Goal: Submit feedback/report problem: Submit feedback/report problem

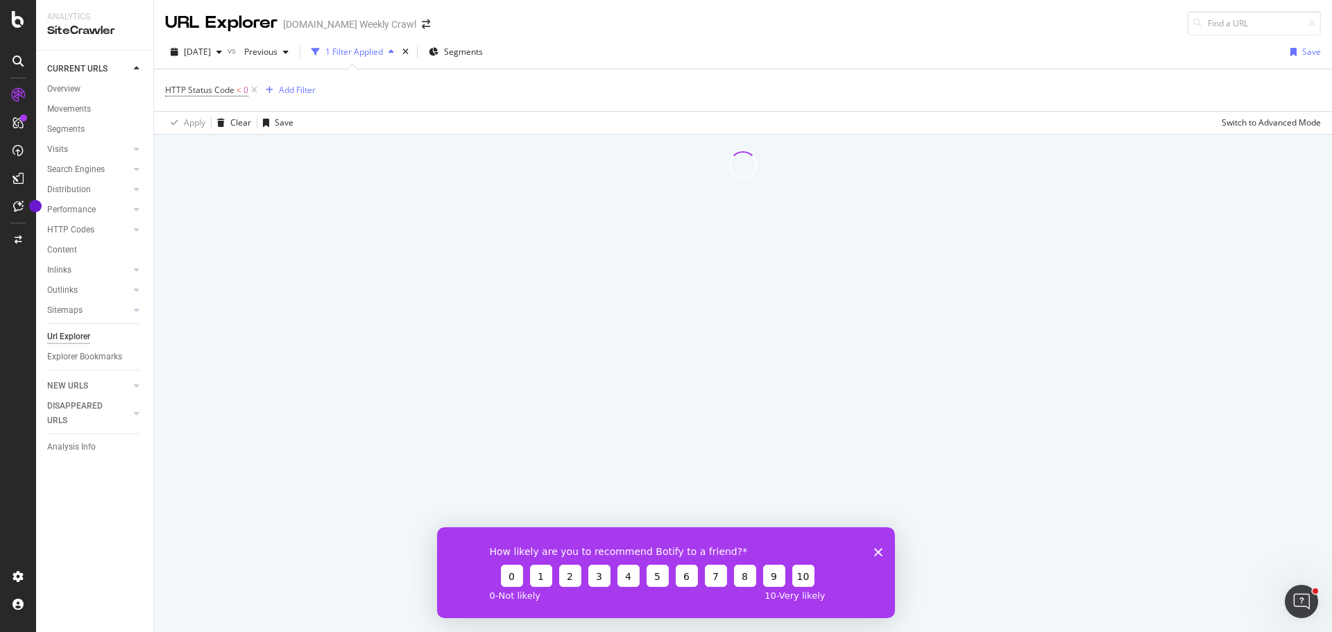
click at [878, 552] on polygon "Close survey" at bounding box center [878, 552] width 8 height 8
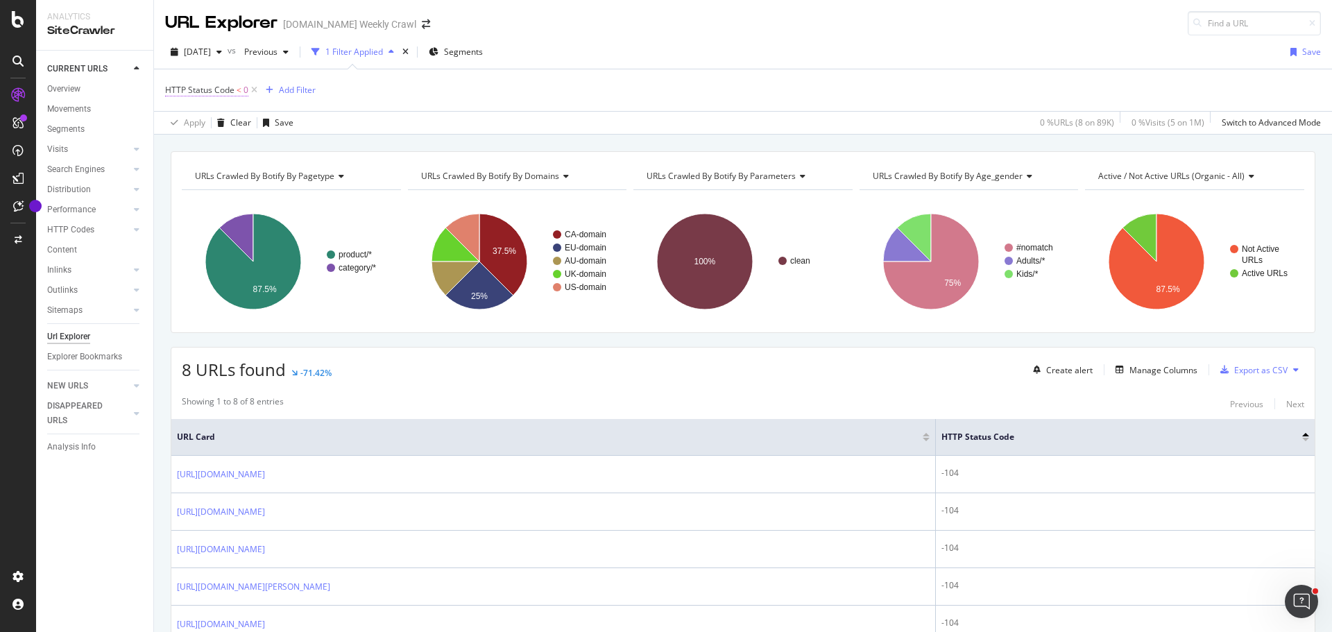
click at [217, 87] on span "HTTP Status Code" at bounding box center [199, 90] width 69 height 12
click at [212, 141] on span "Less than" at bounding box center [196, 145] width 37 height 12
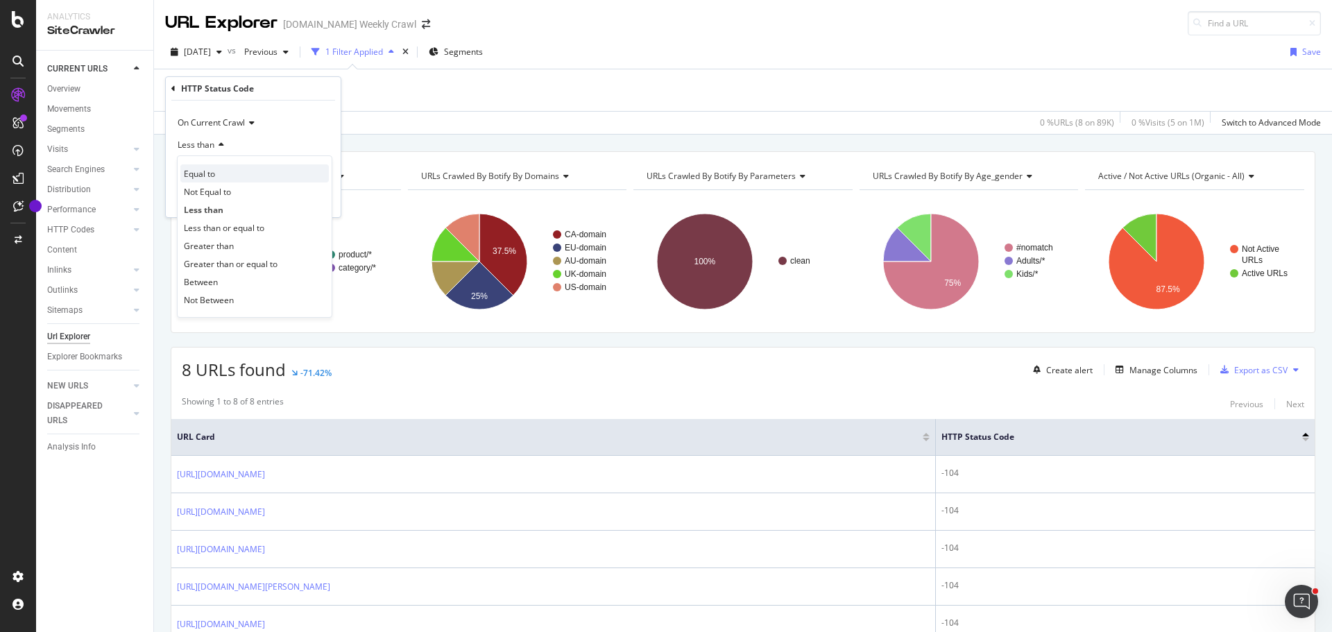
click at [203, 176] on span "Equal to" at bounding box center [199, 174] width 31 height 12
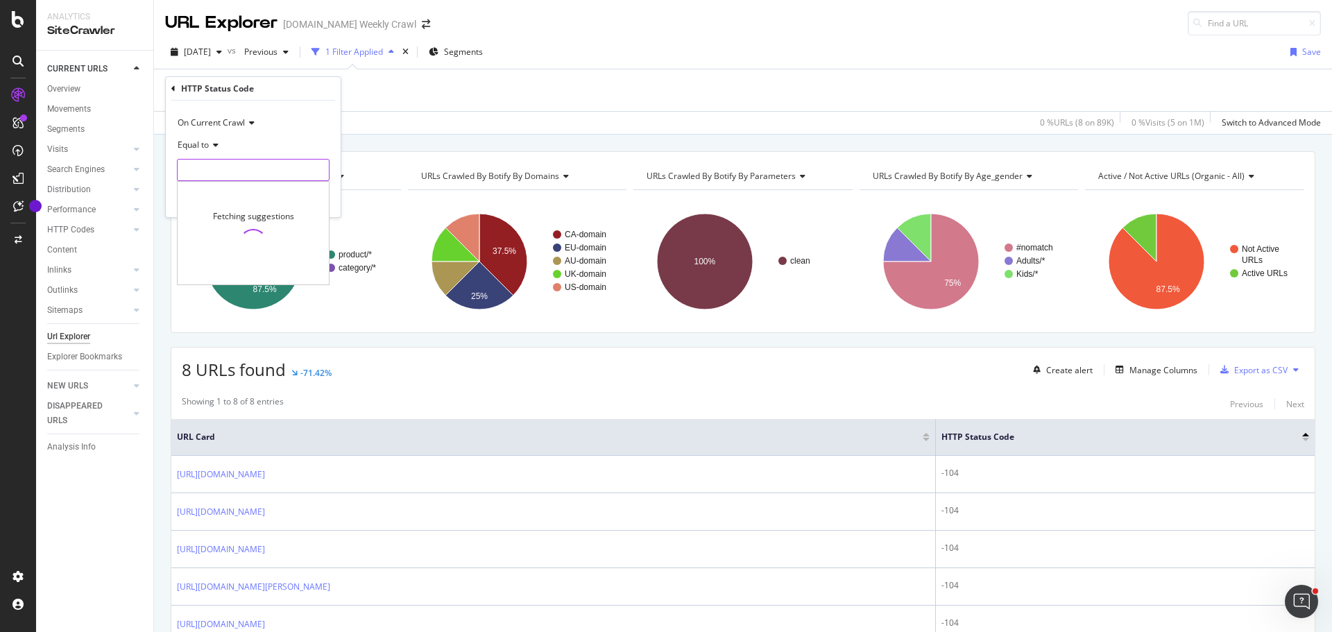
click at [203, 170] on input "number" at bounding box center [253, 170] width 153 height 22
type input "500"
click at [321, 195] on div "Apply" at bounding box center [319, 200] width 22 height 12
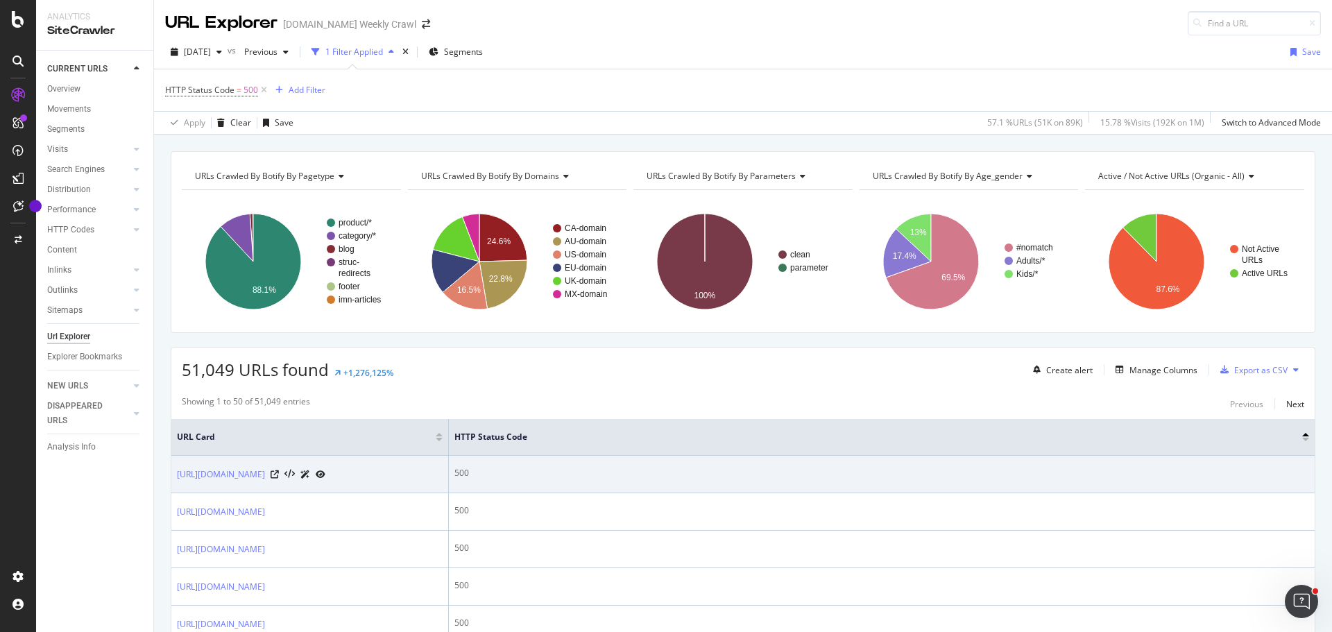
click at [325, 479] on icon at bounding box center [321, 474] width 10 height 8
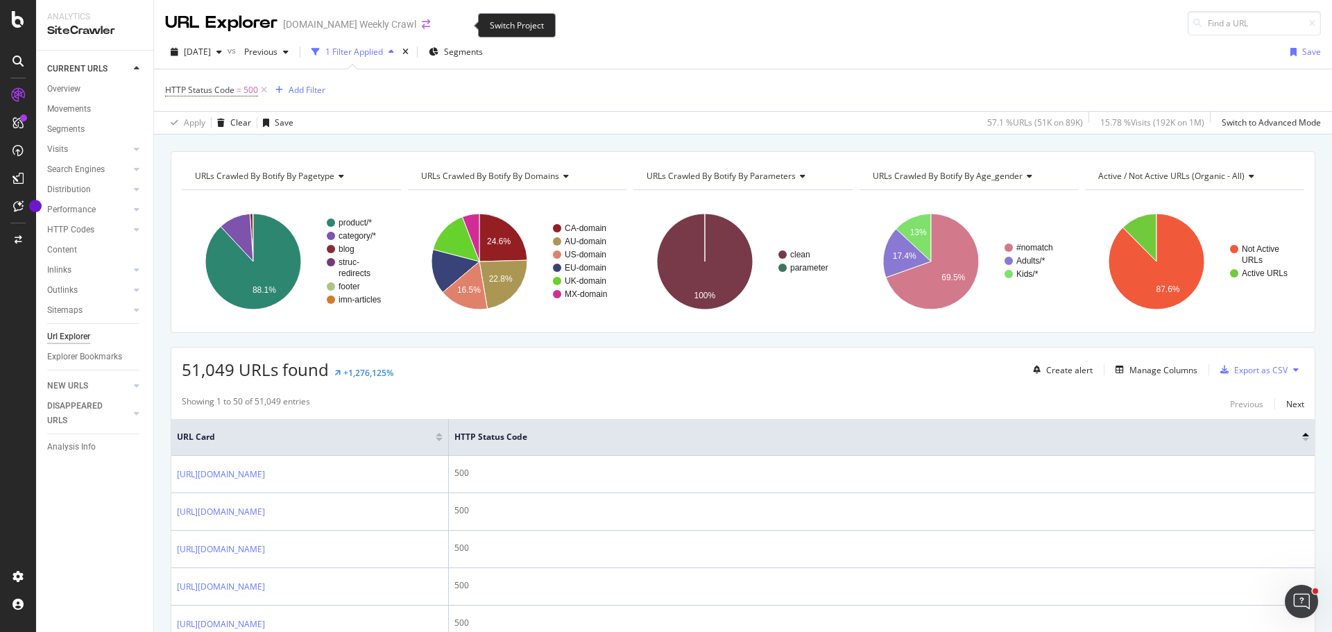
click at [430, 26] on icon "arrow-right-arrow-left" at bounding box center [426, 24] width 8 height 10
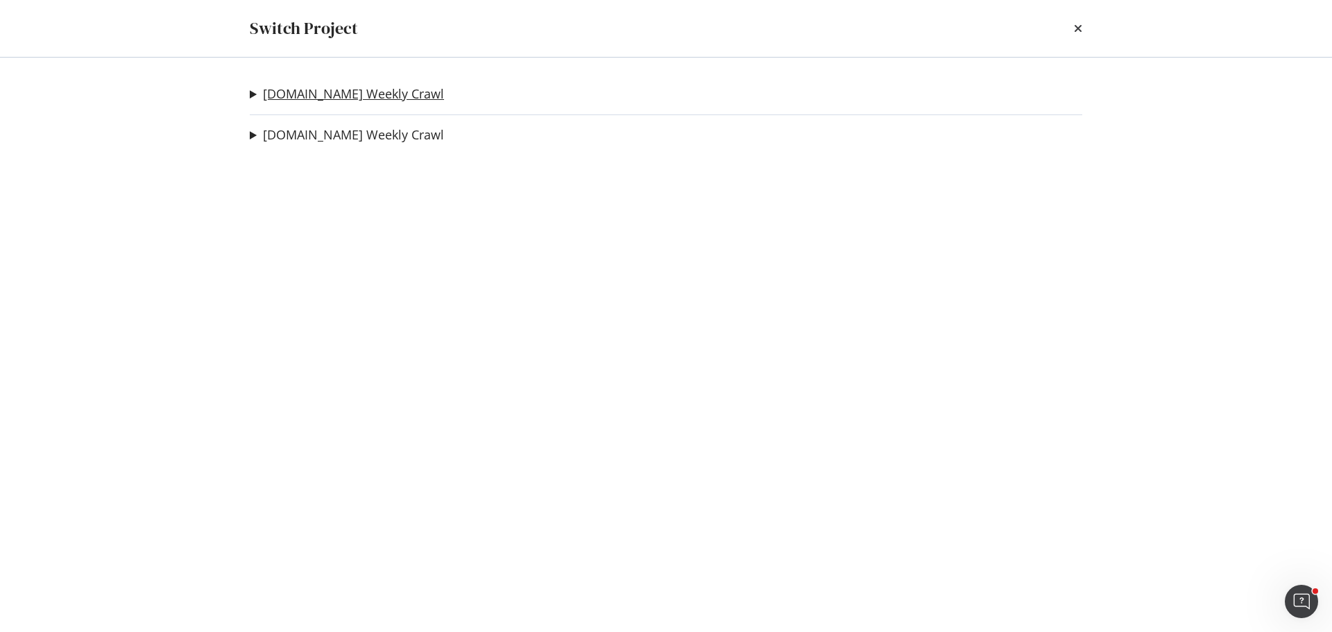
click at [363, 92] on link "[DOMAIN_NAME] Weekly Crawl" at bounding box center [353, 94] width 181 height 15
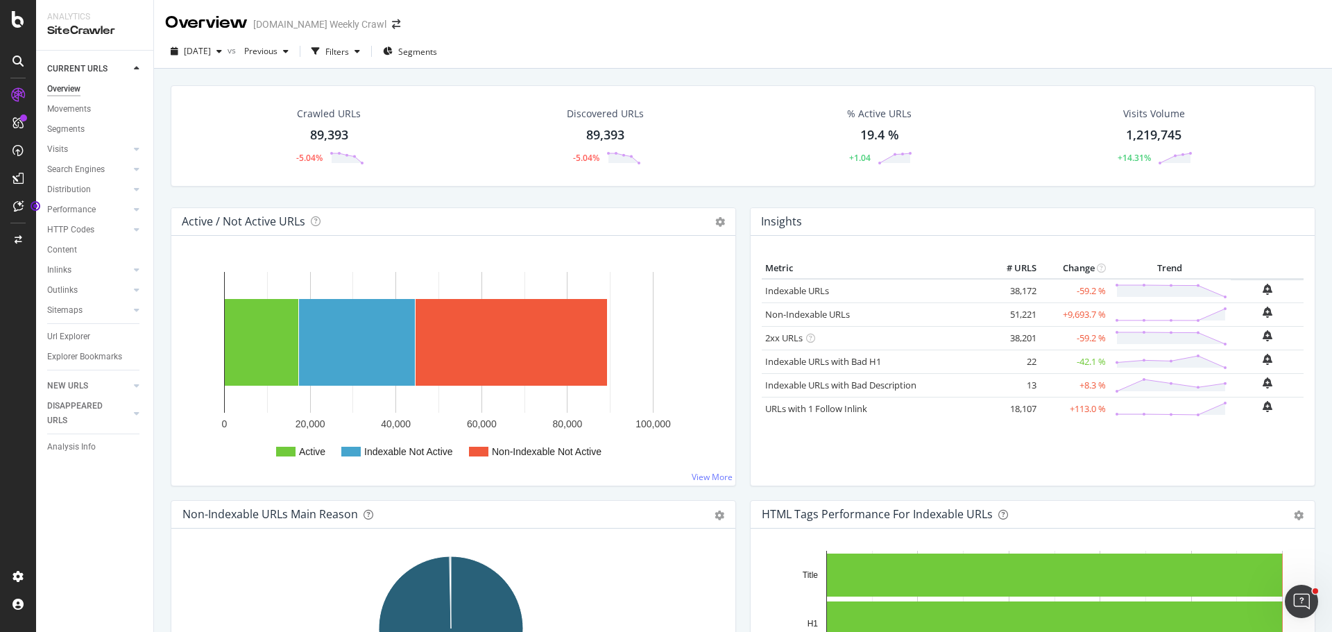
drag, startPoint x: 2, startPoint y: 0, endPoint x: 500, endPoint y: 25, distance: 498.2
click at [500, 23] on div "Overview HalloweenCostumes.com Weekly Crawl" at bounding box center [743, 17] width 1178 height 35
click at [349, 56] on div "Filters" at bounding box center [337, 52] width 24 height 12
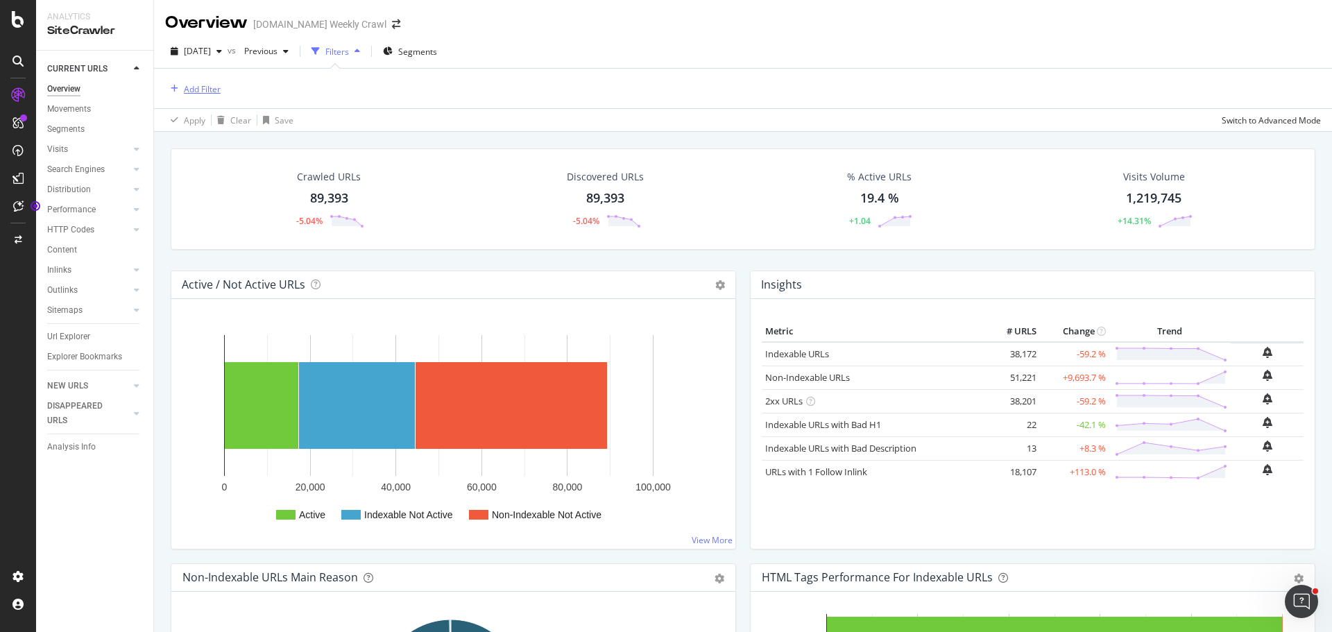
click at [192, 90] on div "Add Filter" at bounding box center [202, 89] width 37 height 12
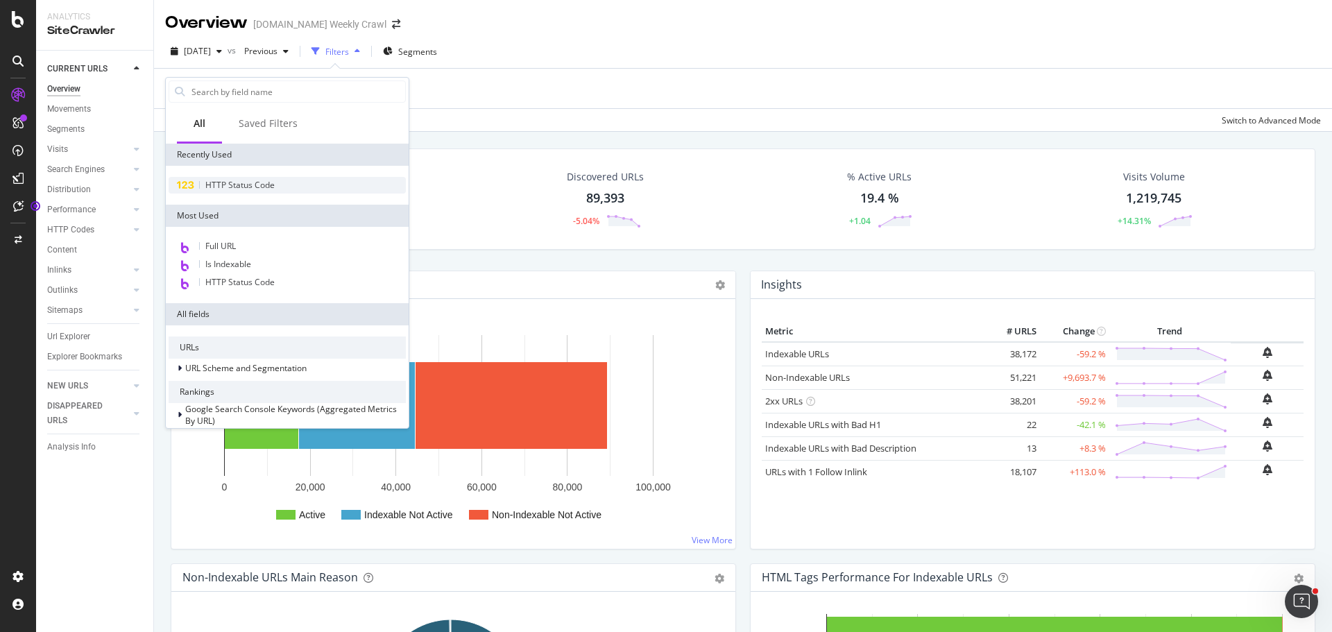
click at [230, 185] on span "HTTP Status Code" at bounding box center [239, 185] width 69 height 12
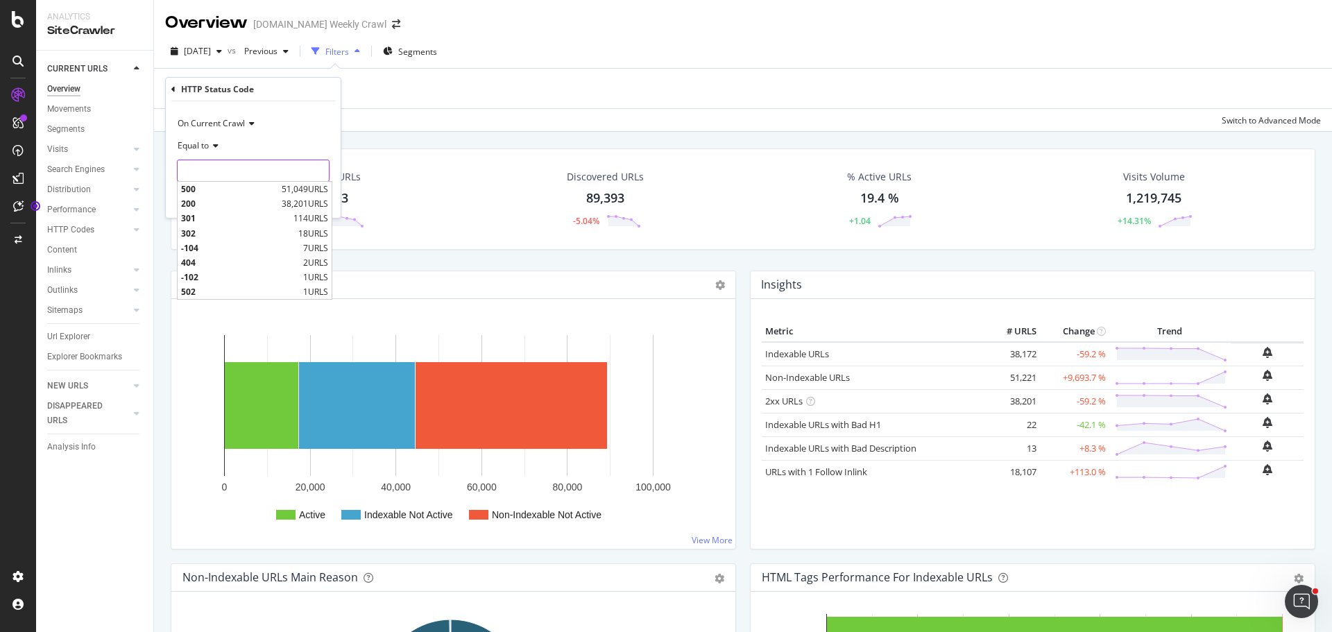
click at [227, 173] on input "number" at bounding box center [253, 171] width 153 height 22
click at [192, 192] on span "500" at bounding box center [229, 189] width 97 height 12
type input "500"
click at [306, 198] on div "button" at bounding box center [298, 200] width 19 height 8
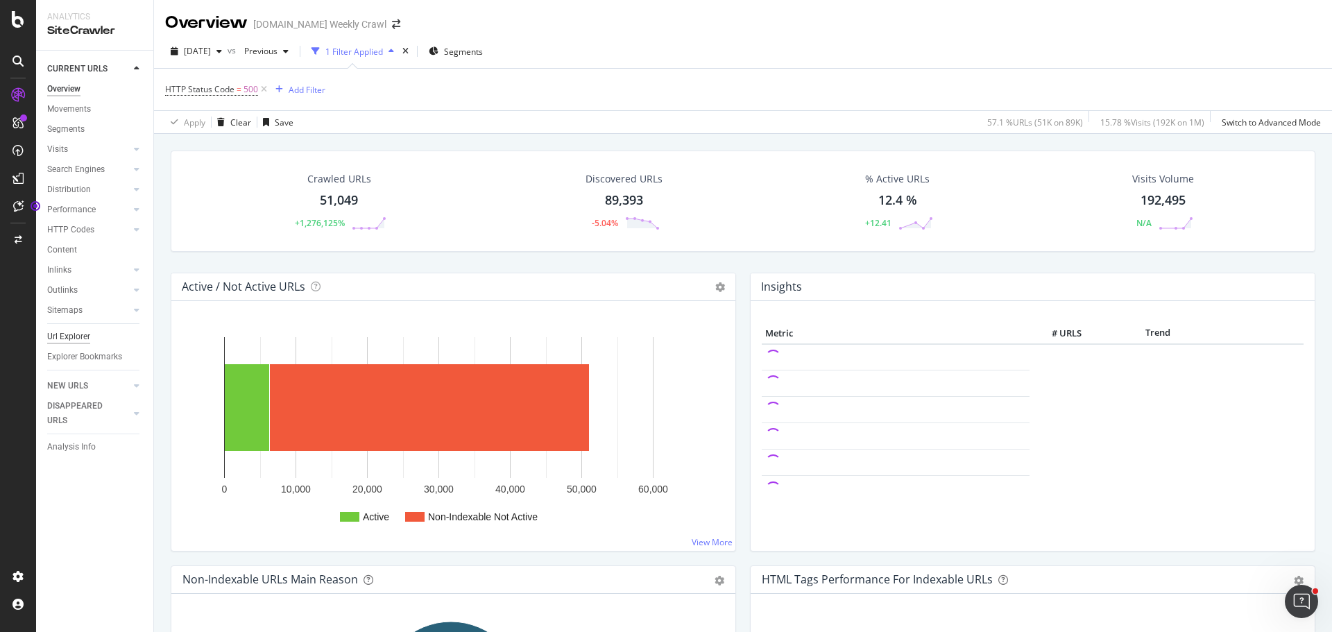
click at [87, 334] on div "Url Explorer" at bounding box center [68, 337] width 43 height 15
drag, startPoint x: 341, startPoint y: 221, endPoint x: 346, endPoint y: 196, distance: 25.4
click at [346, 196] on div "Crawled URLs 51,049 +1,276,125%" at bounding box center [339, 201] width 122 height 72
click at [346, 196] on div "Crawled URLs 51,049 +1,276,125% Discovered URLs 89,393 -5.04% % Active URLs 12.…" at bounding box center [743, 450] width 1178 height 632
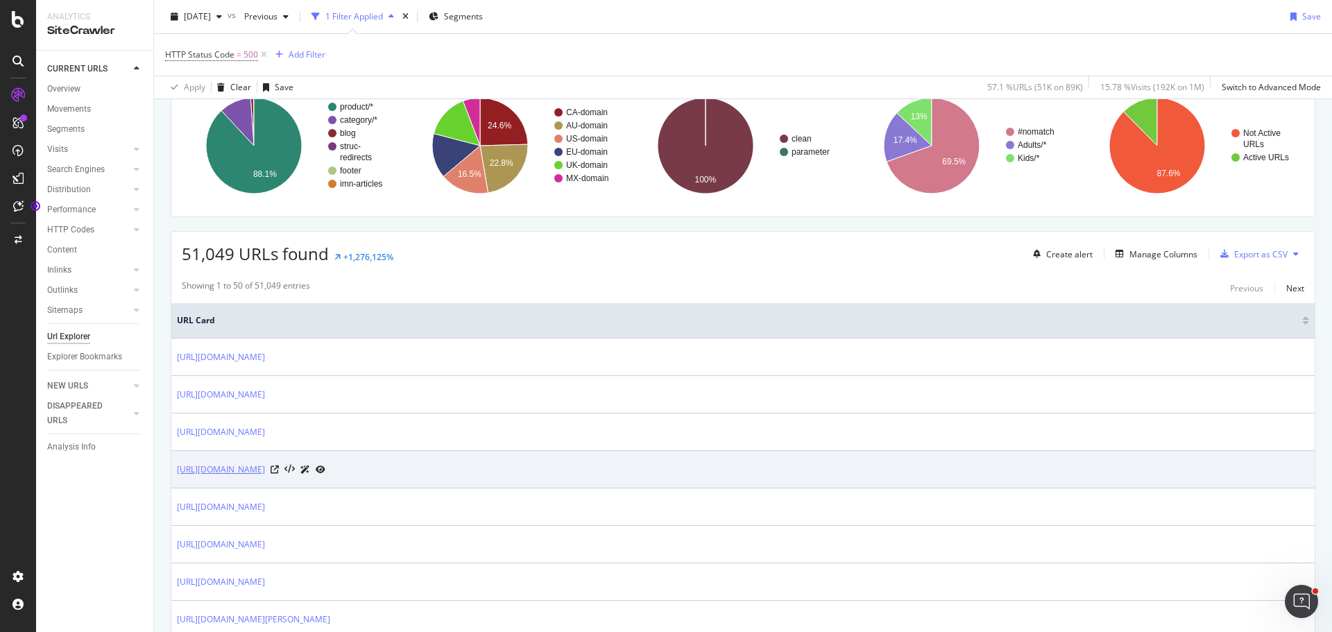
scroll to position [139, 0]
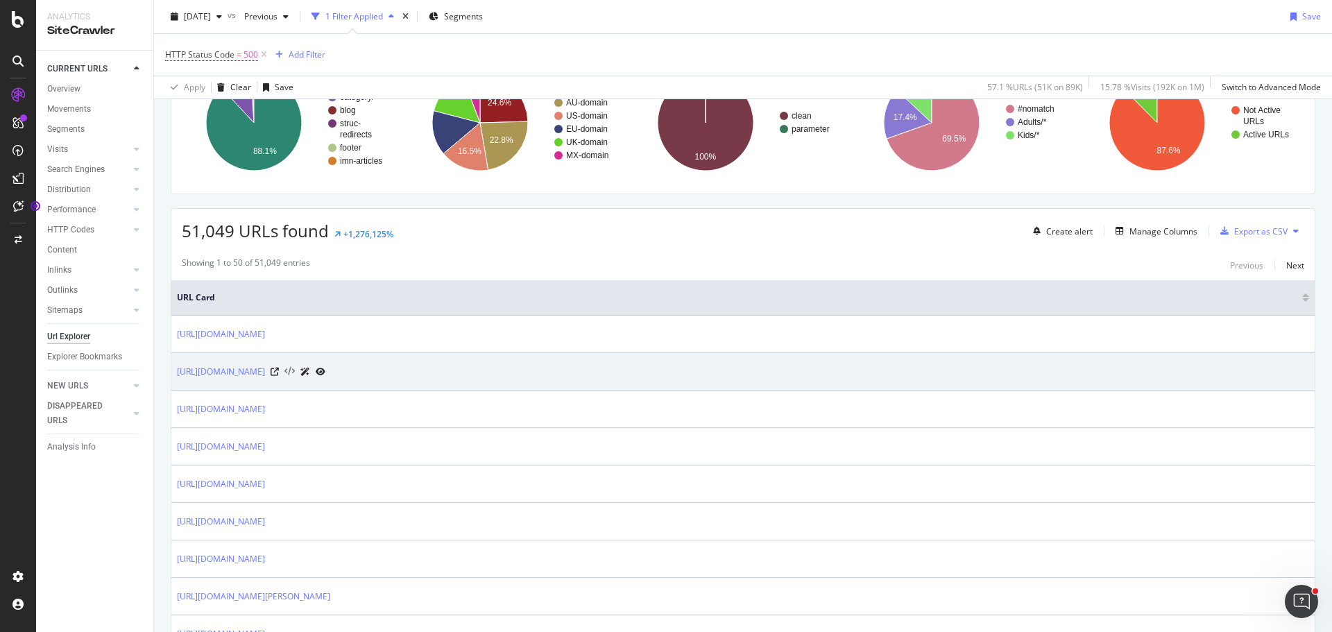
click at [295, 370] on icon at bounding box center [290, 372] width 10 height 10
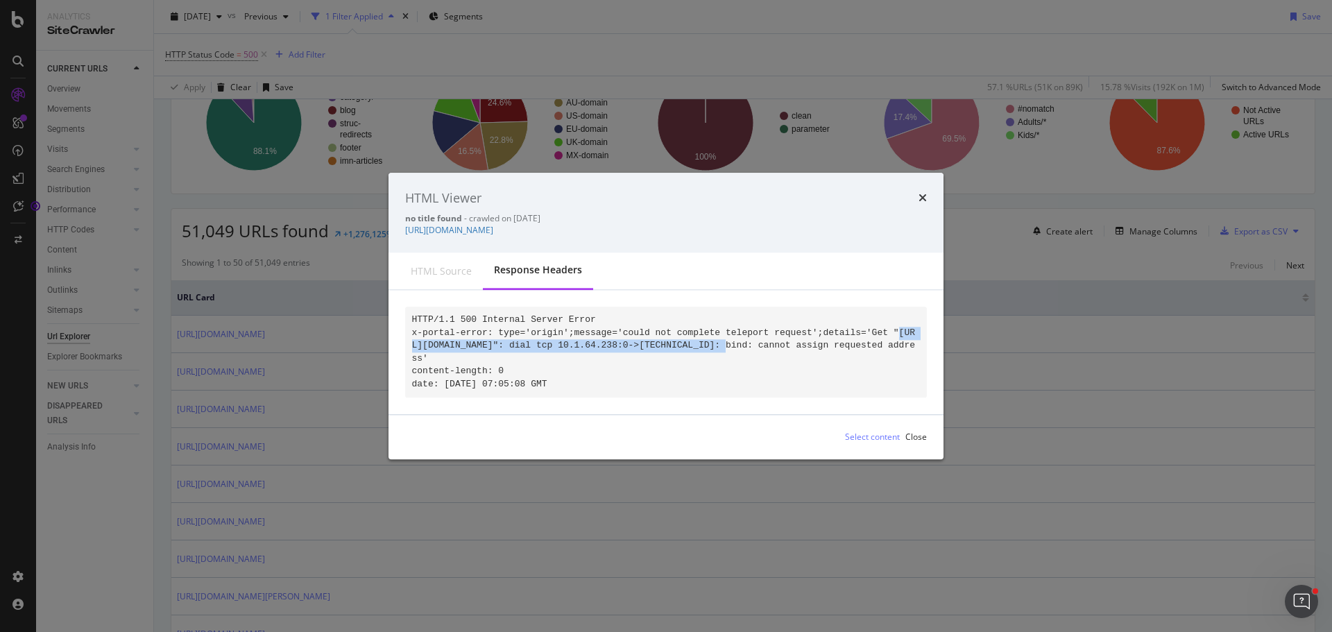
drag, startPoint x: 656, startPoint y: 339, endPoint x: 859, endPoint y: 325, distance: 203.1
click at [859, 325] on code "HTTP/1.1 500 Internal Server Error x-portal-error: type='origin';message='could…" at bounding box center [664, 351] width 504 height 75
copy code "https://www.halloweencostumes.com/adult-reaper-hood-black.htm"
click at [924, 193] on icon "times" at bounding box center [923, 198] width 8 height 11
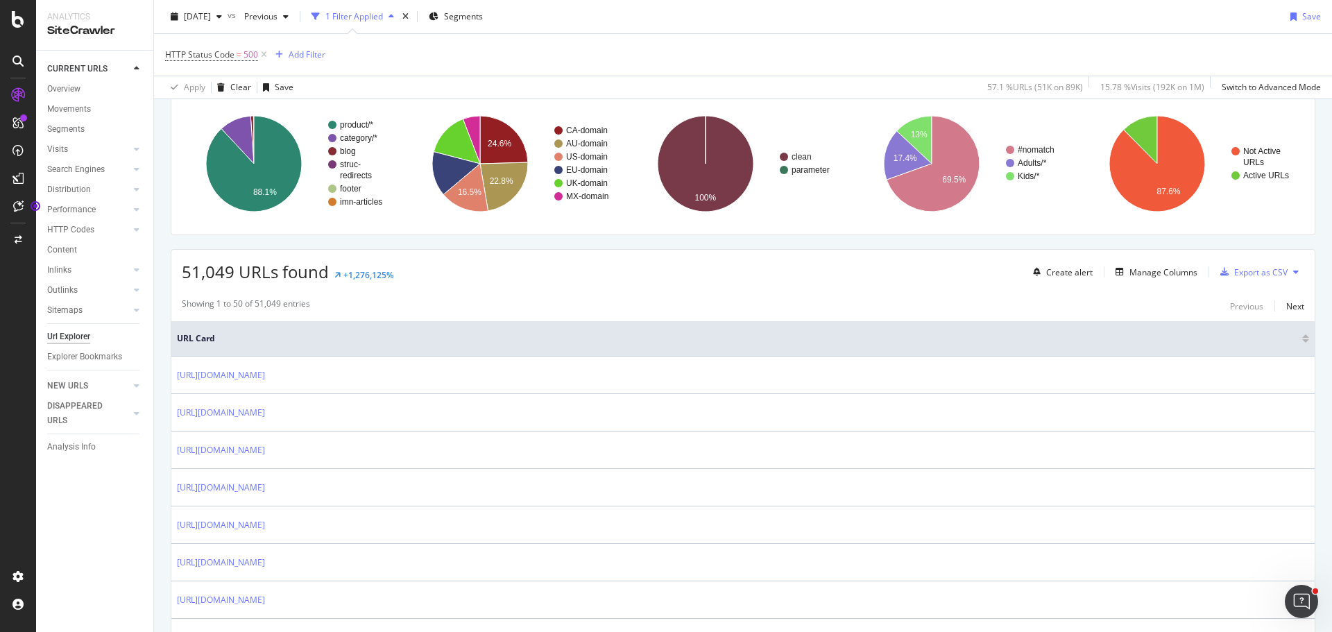
scroll to position [0, 0]
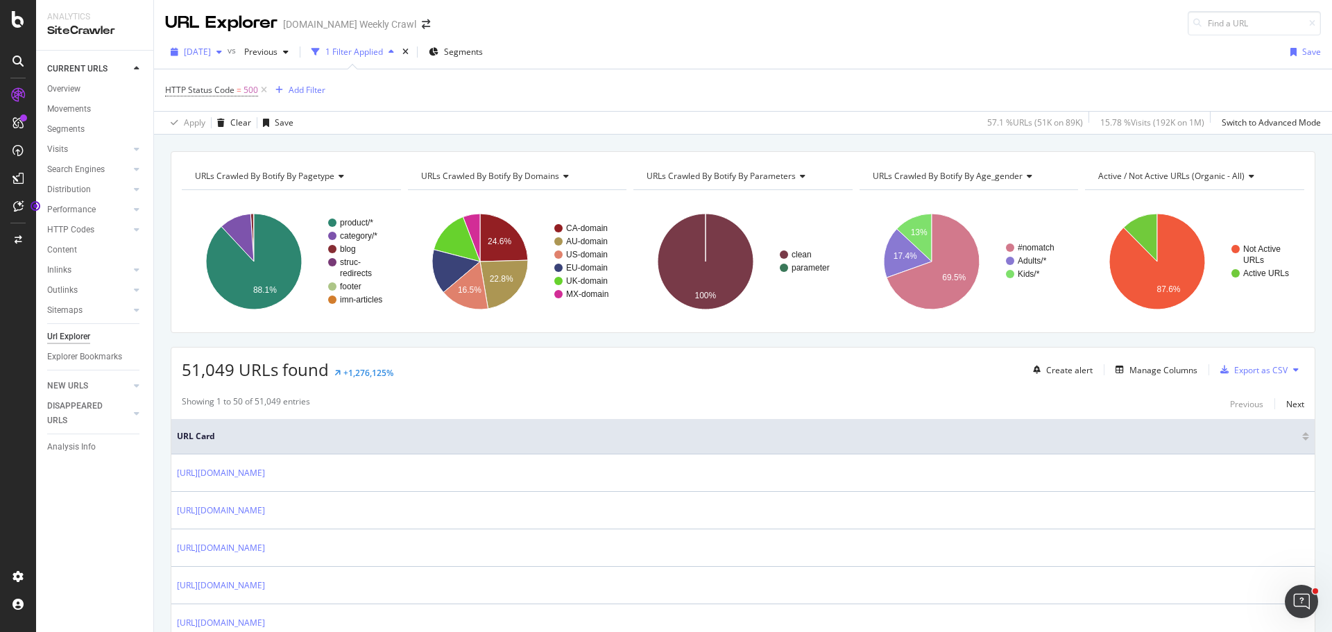
click at [211, 51] on span "[DATE]" at bounding box center [197, 52] width 27 height 12
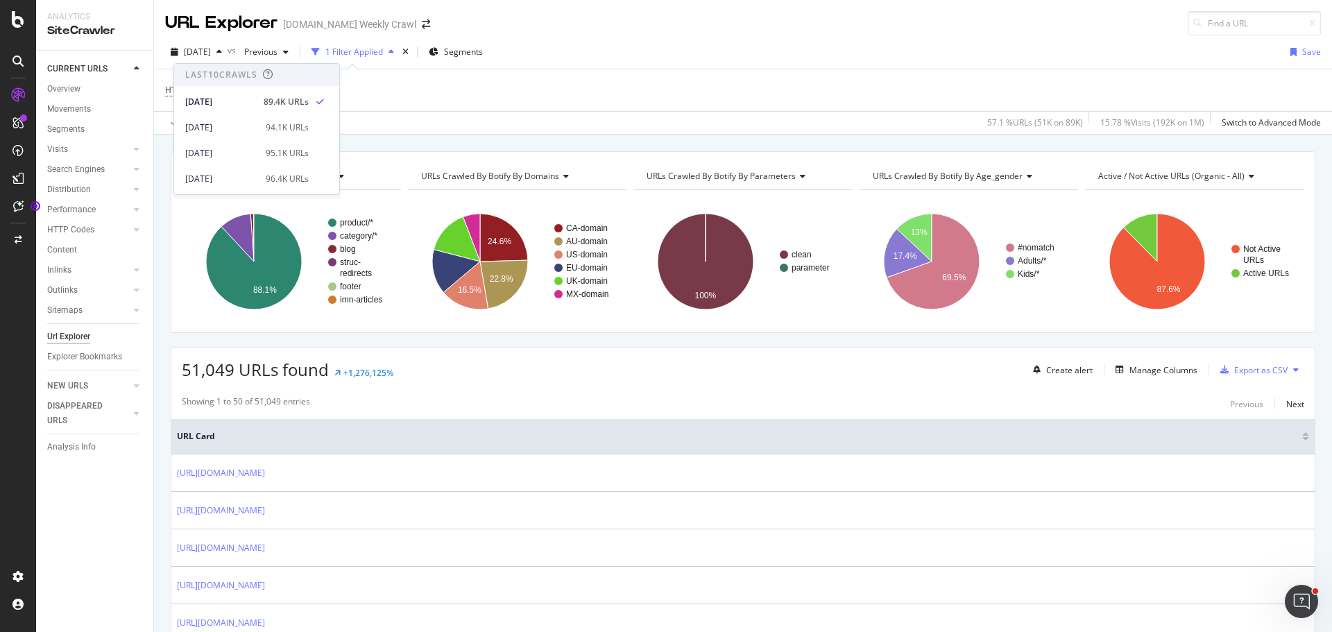
click at [579, 62] on div "2025 Sep. 23rd vs Previous 1 Filter Applied Segments Save" at bounding box center [743, 55] width 1178 height 28
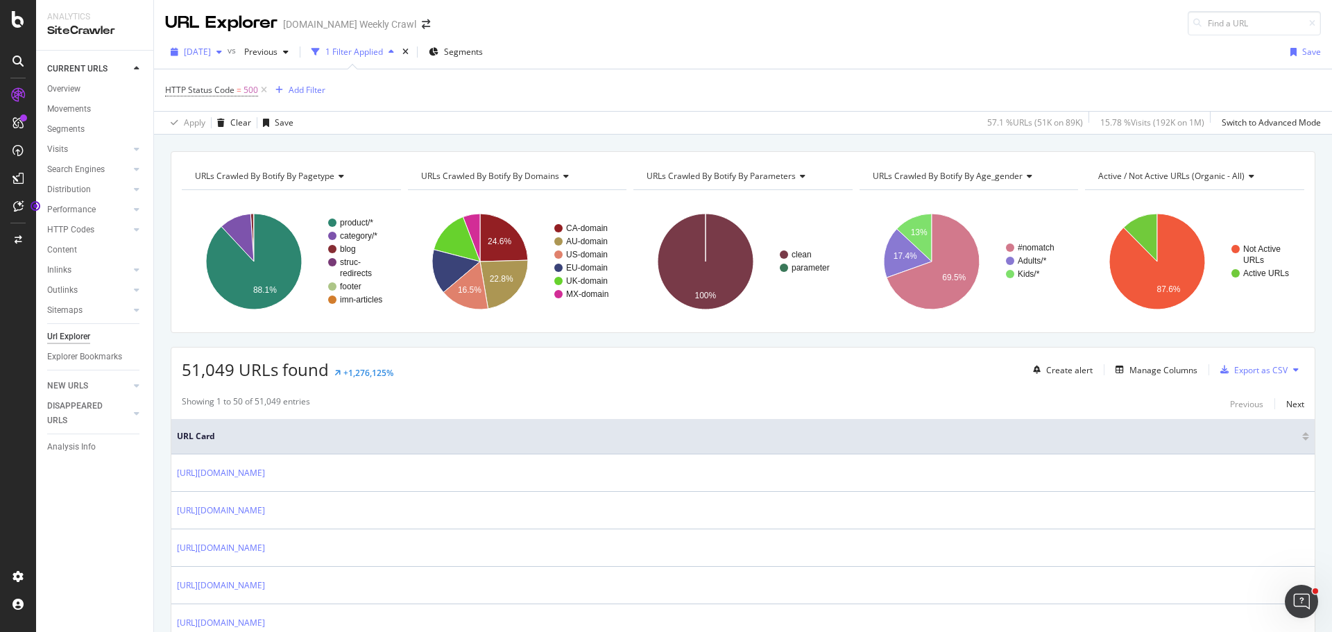
click at [211, 50] on span "[DATE]" at bounding box center [197, 52] width 27 height 12
click at [231, 124] on div "2025 Sep. 16th" at bounding box center [221, 127] width 72 height 12
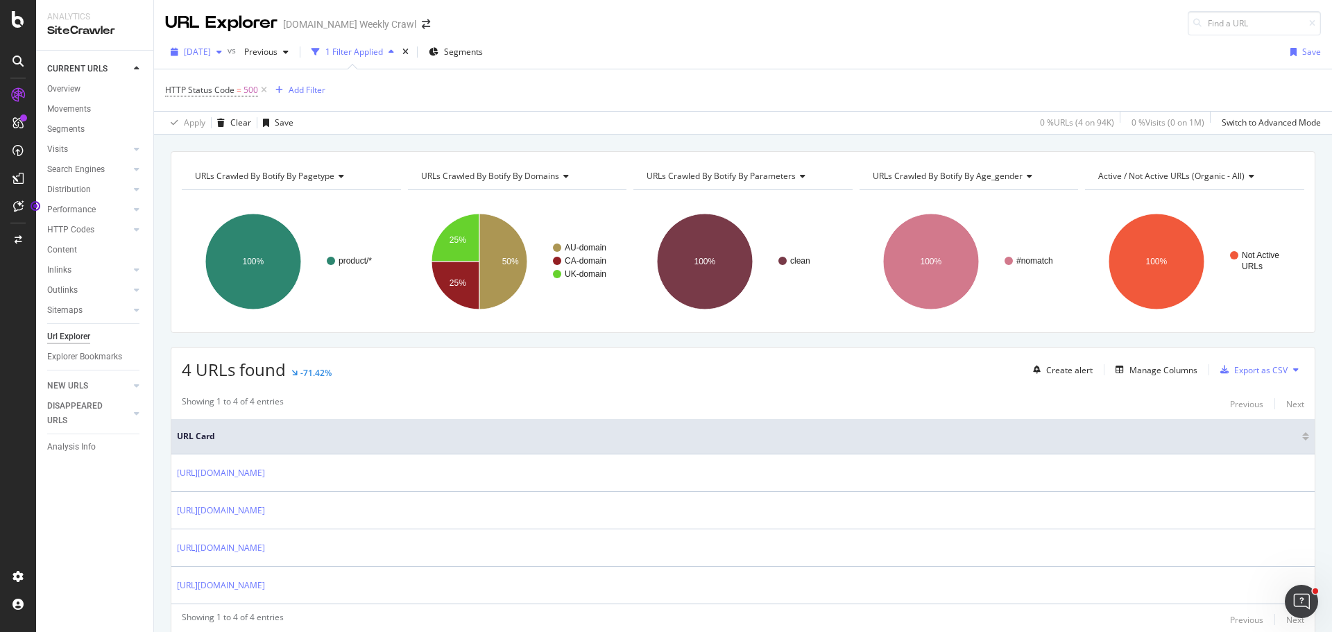
click at [222, 51] on icon "button" at bounding box center [220, 52] width 6 height 8
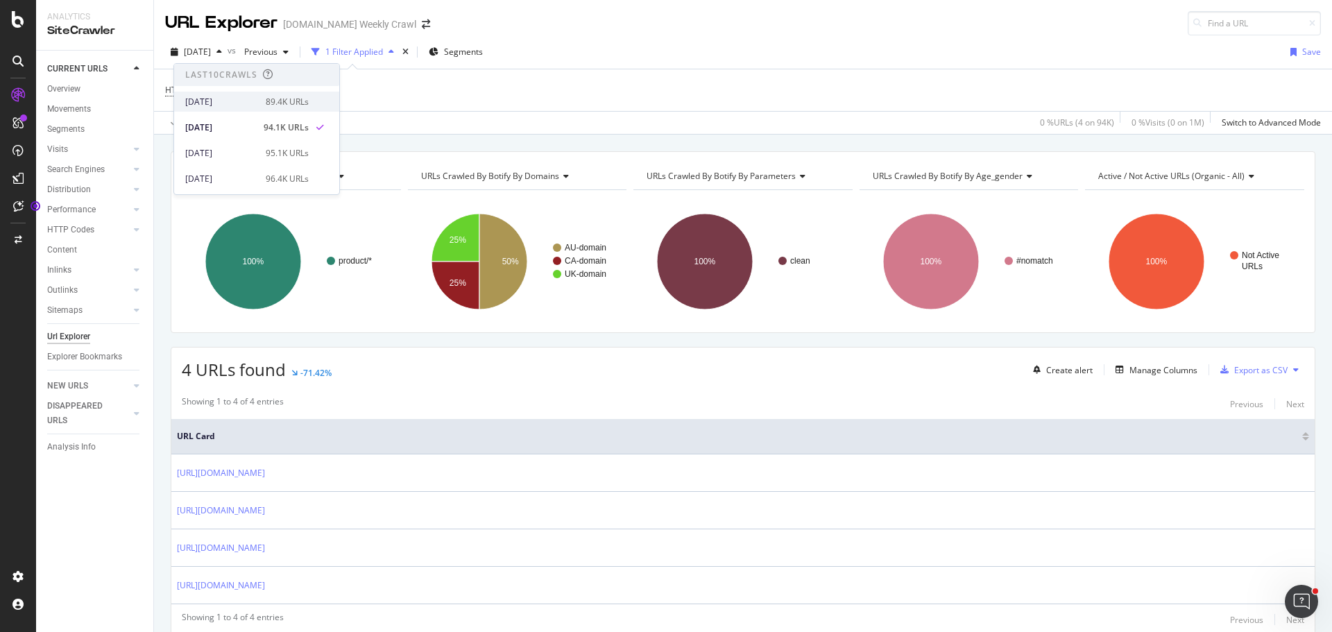
click at [227, 99] on div "[DATE]" at bounding box center [221, 102] width 72 height 12
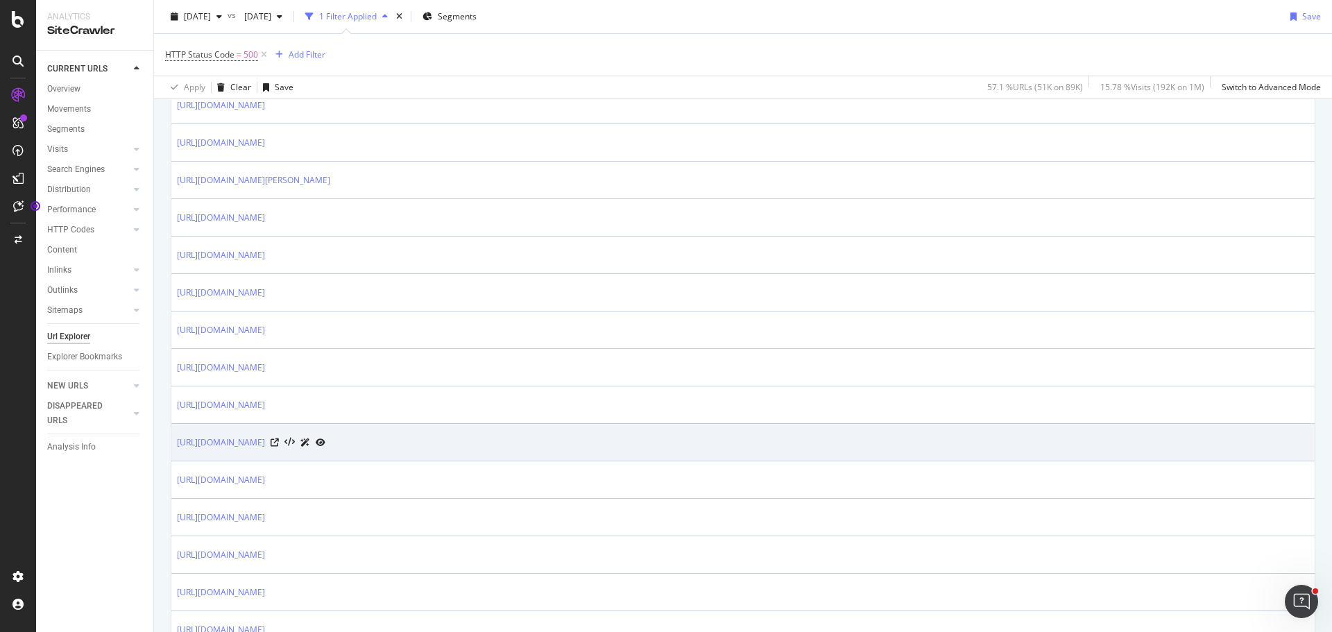
scroll to position [1041, 0]
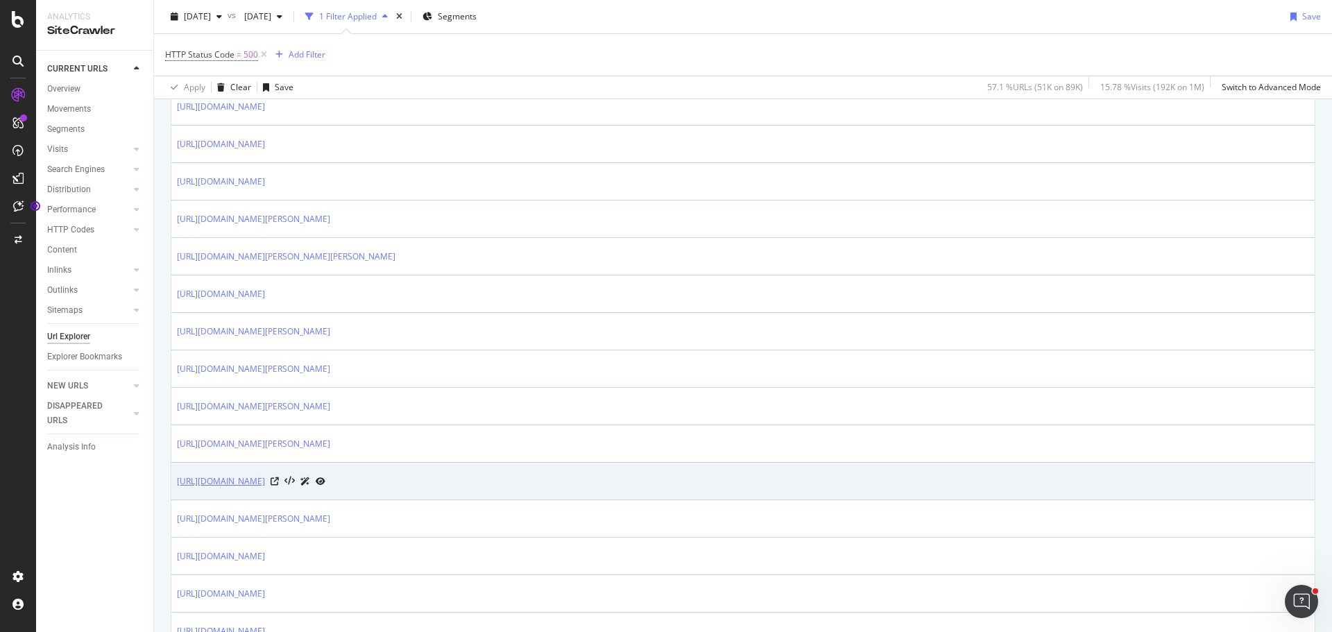
click at [265, 482] on link "https://www.halloweencostumes.com/super-mario-bros-adult-premium-mario-costume.…" at bounding box center [221, 482] width 88 height 14
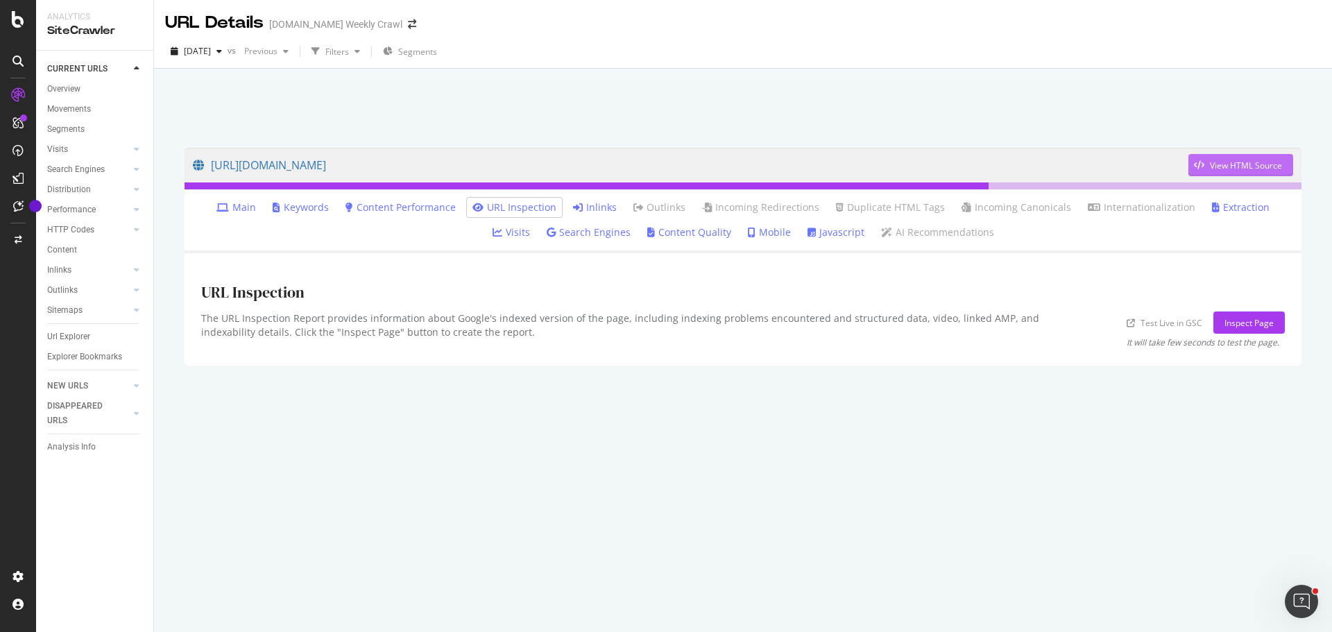
click at [1208, 167] on div "button" at bounding box center [1200, 165] width 22 height 8
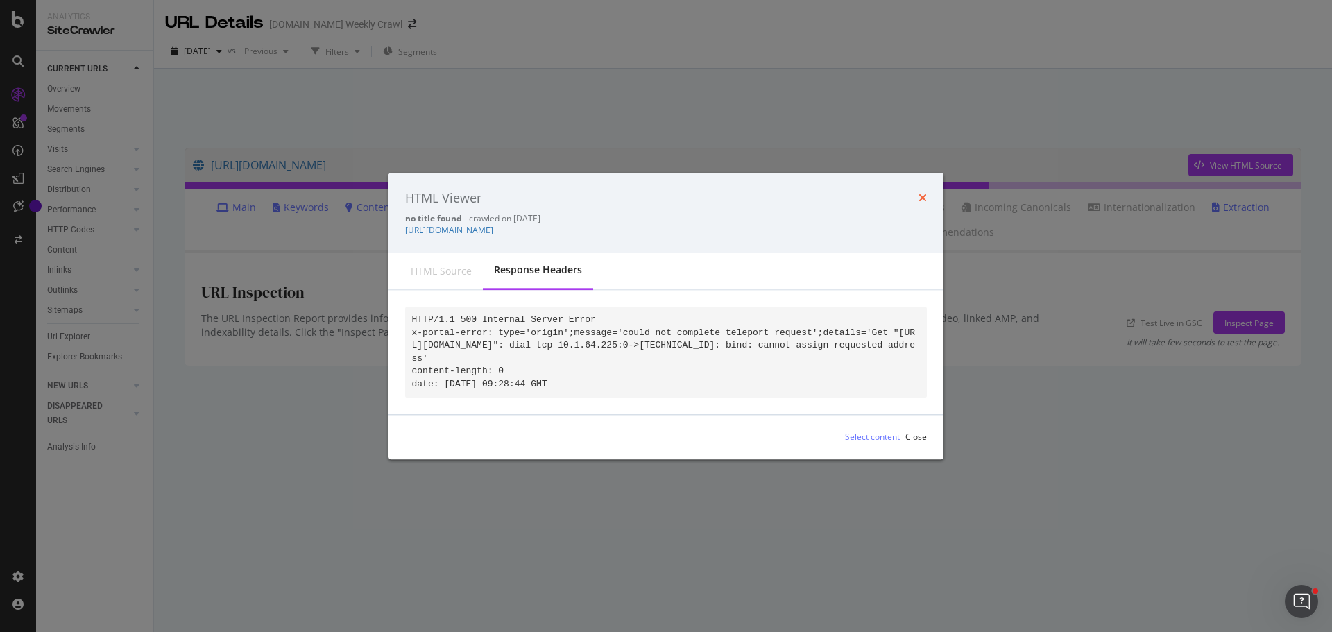
click at [925, 193] on icon "times" at bounding box center [923, 198] width 8 height 11
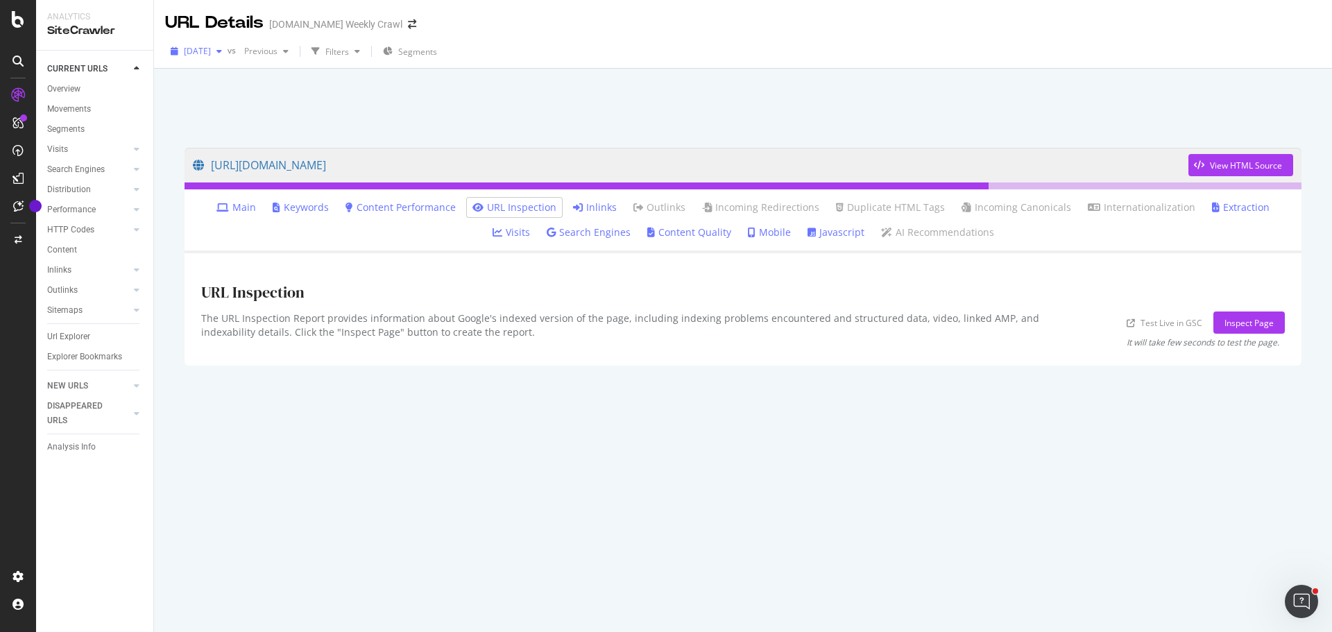
click at [228, 58] on div "[DATE]" at bounding box center [196, 51] width 62 height 21
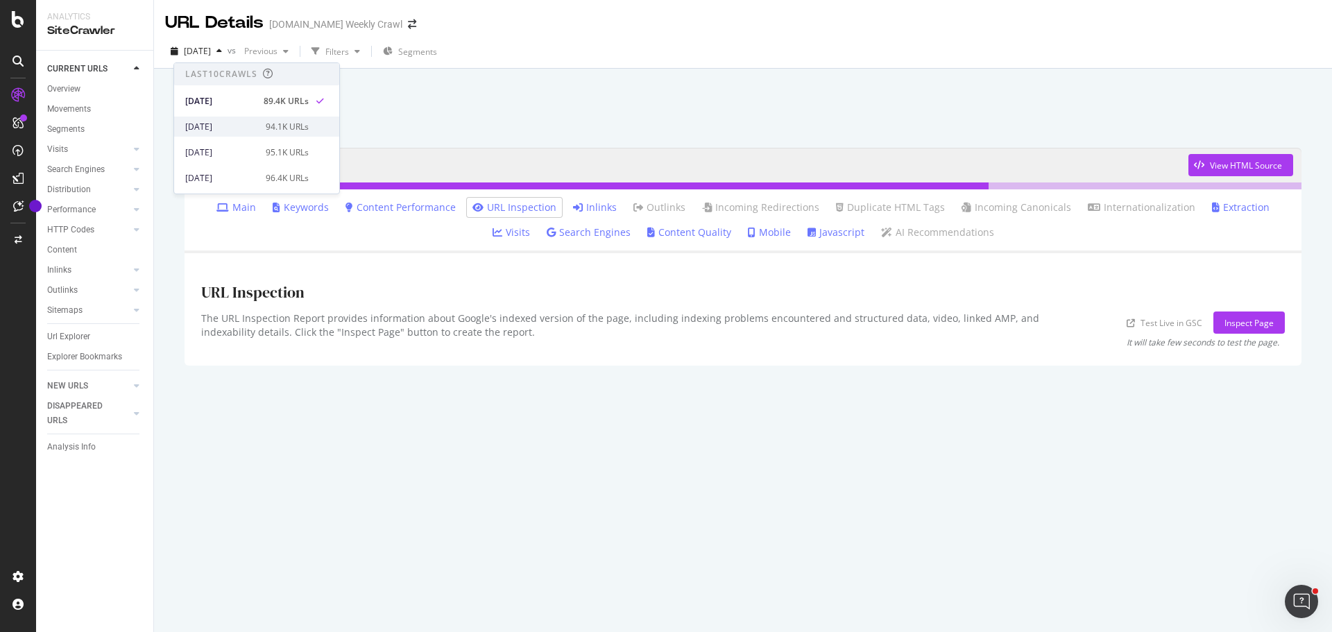
click at [228, 130] on div "2025 Sep. 16th" at bounding box center [221, 127] width 72 height 12
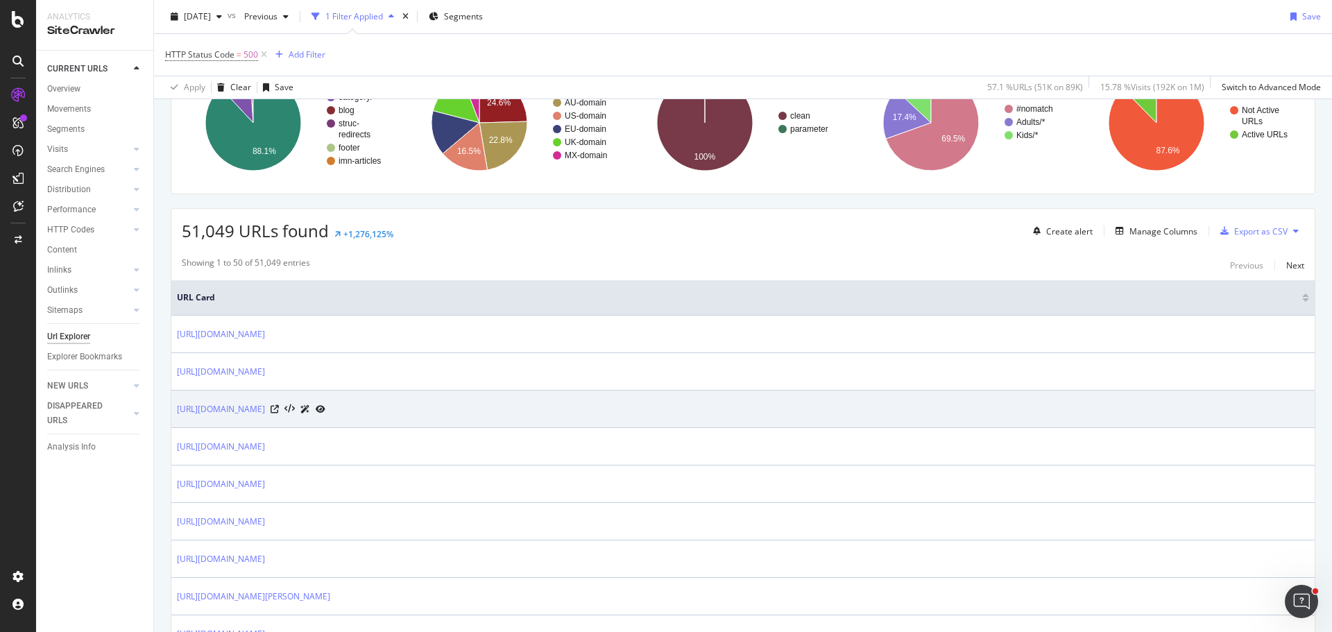
scroll to position [208, 0]
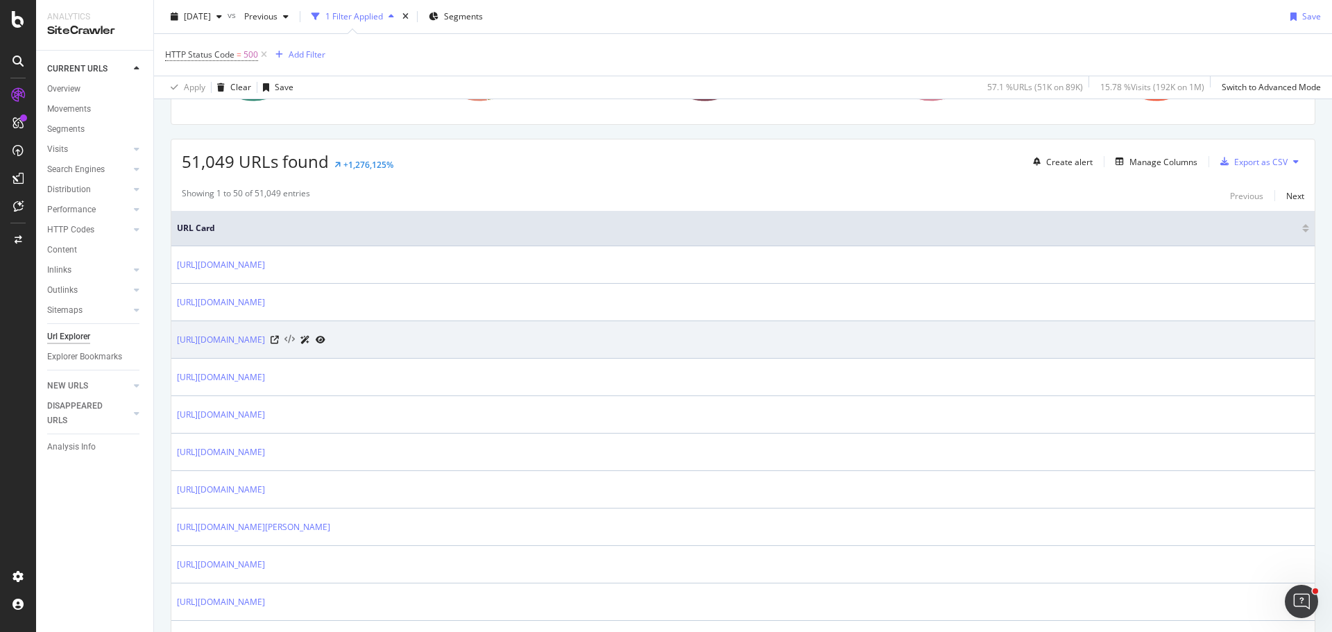
click at [295, 339] on icon at bounding box center [290, 340] width 10 height 10
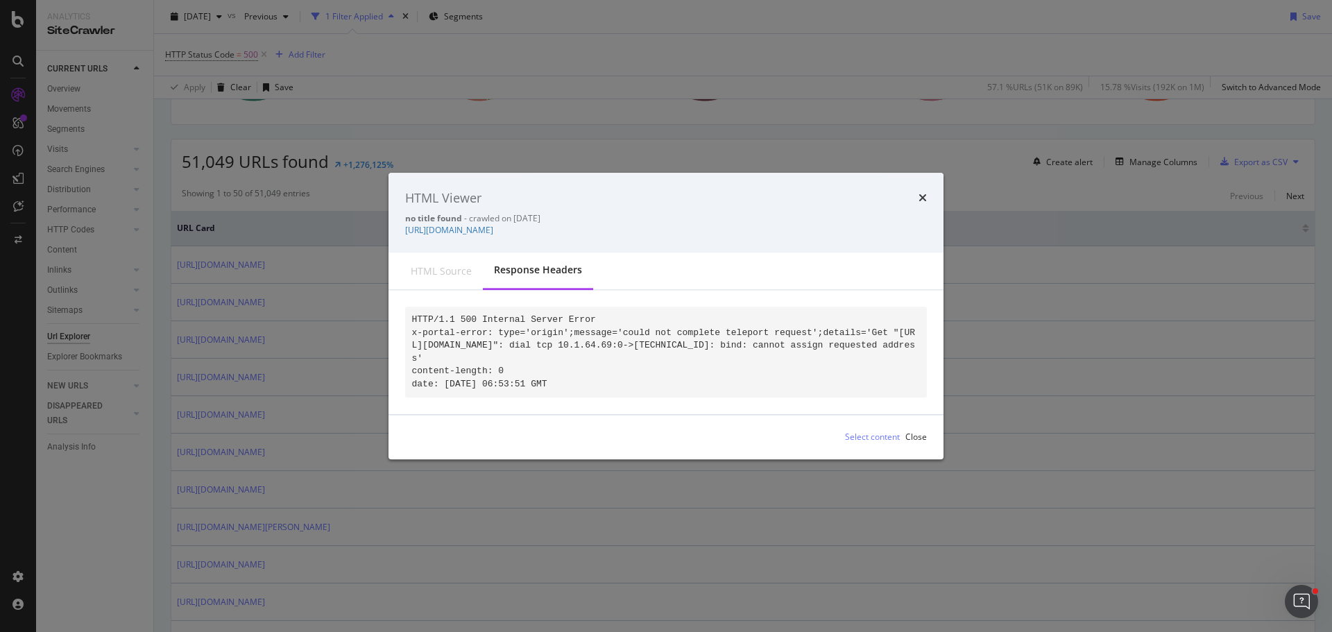
click at [542, 270] on div "Response Headers" at bounding box center [538, 271] width 88 height 14
click at [448, 264] on div "HTML source" at bounding box center [441, 271] width 61 height 14
click at [516, 268] on div "Response Headers" at bounding box center [538, 271] width 88 height 14
drag, startPoint x: 849, startPoint y: 339, endPoint x: 525, endPoint y: 354, distance: 324.4
click at [525, 354] on code "HTTP/1.1 500 Internal Server Error x-portal-error: type='origin';message='could…" at bounding box center [664, 351] width 504 height 75
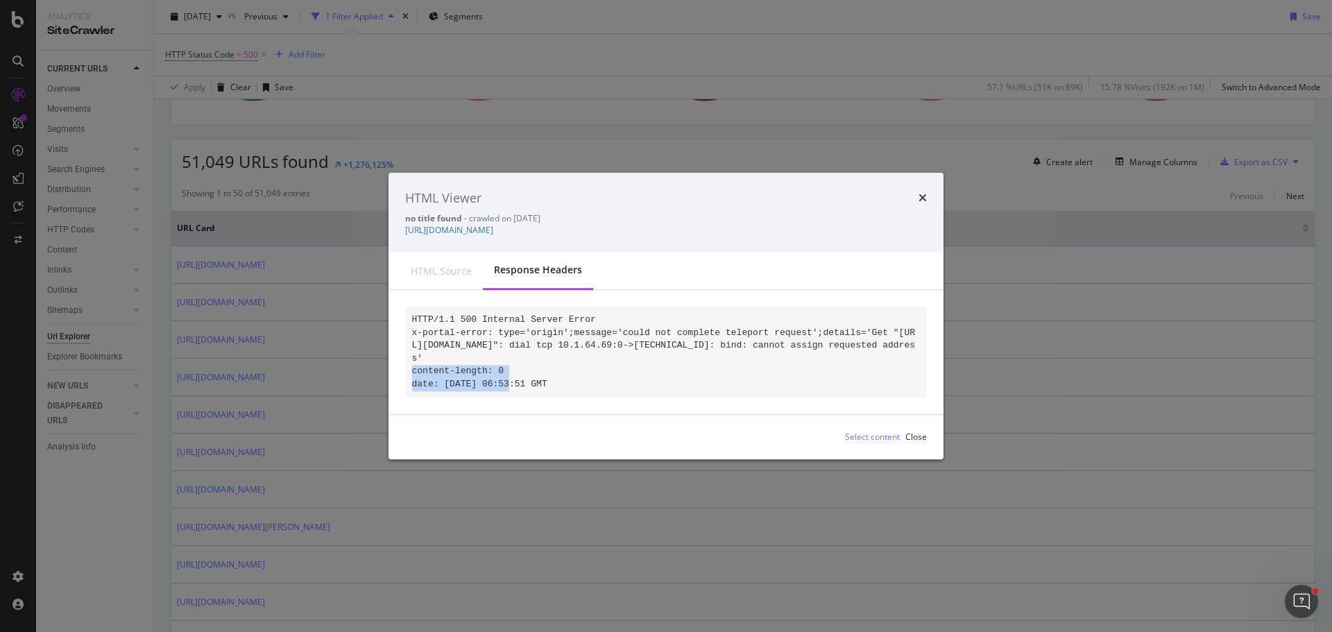
copy code "bind: cannot assign requested address"
click at [493, 225] on link "https://www.halloweencostumes.com/child-wizard-hat.html" at bounding box center [449, 231] width 88 height 12
click at [618, 327] on code "HTTP/1.1 500 Internal Server Error x-portal-error: type='origin';message='could…" at bounding box center [664, 351] width 504 height 75
drag, startPoint x: 618, startPoint y: 327, endPoint x: 749, endPoint y: 333, distance: 132.0
click at [749, 333] on pre "HTTP/1.1 500 Internal Server Error x-portal-error: type='origin';message='could…" at bounding box center [666, 352] width 522 height 90
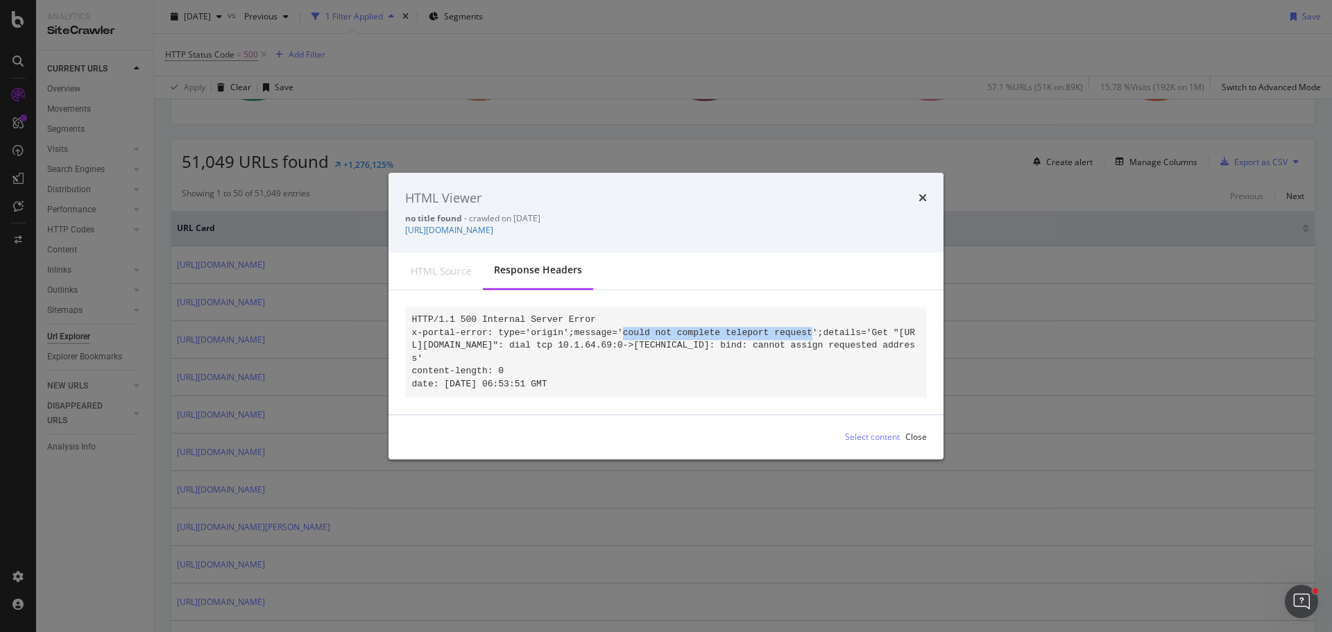
copy code "could not complete teleport request"
click at [872, 443] on div "Select content" at bounding box center [872, 438] width 55 height 12
click at [925, 195] on icon "times" at bounding box center [923, 198] width 8 height 11
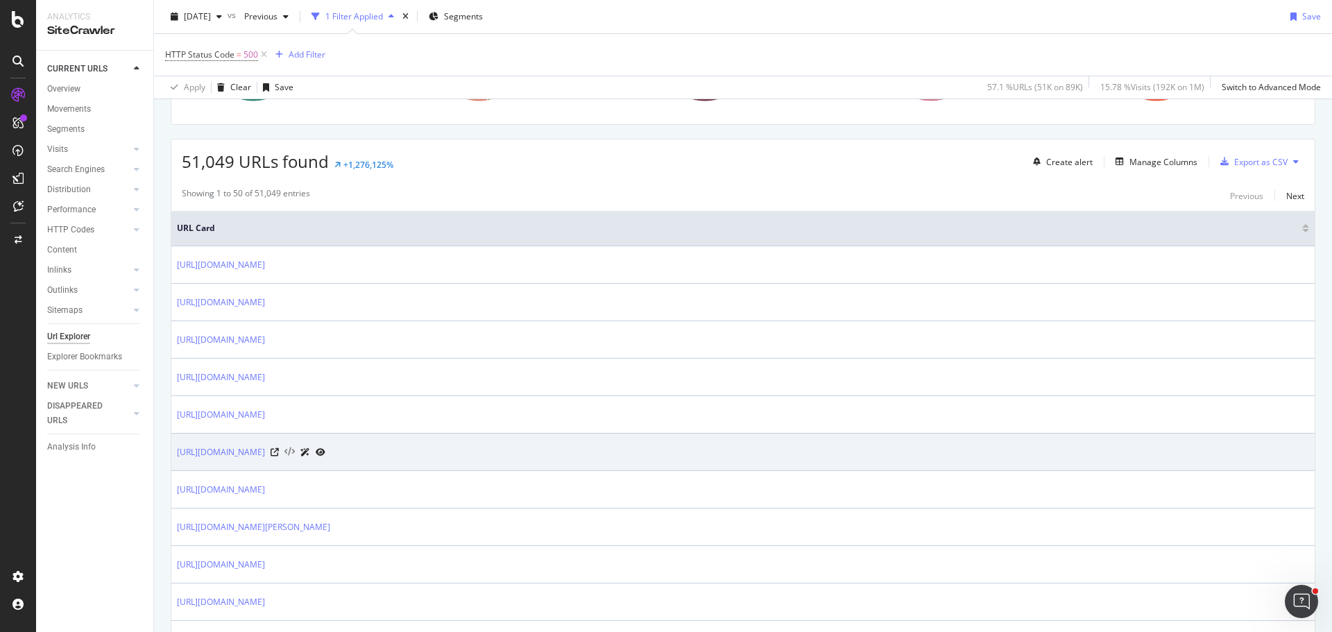
click at [295, 449] on icon at bounding box center [290, 453] width 10 height 10
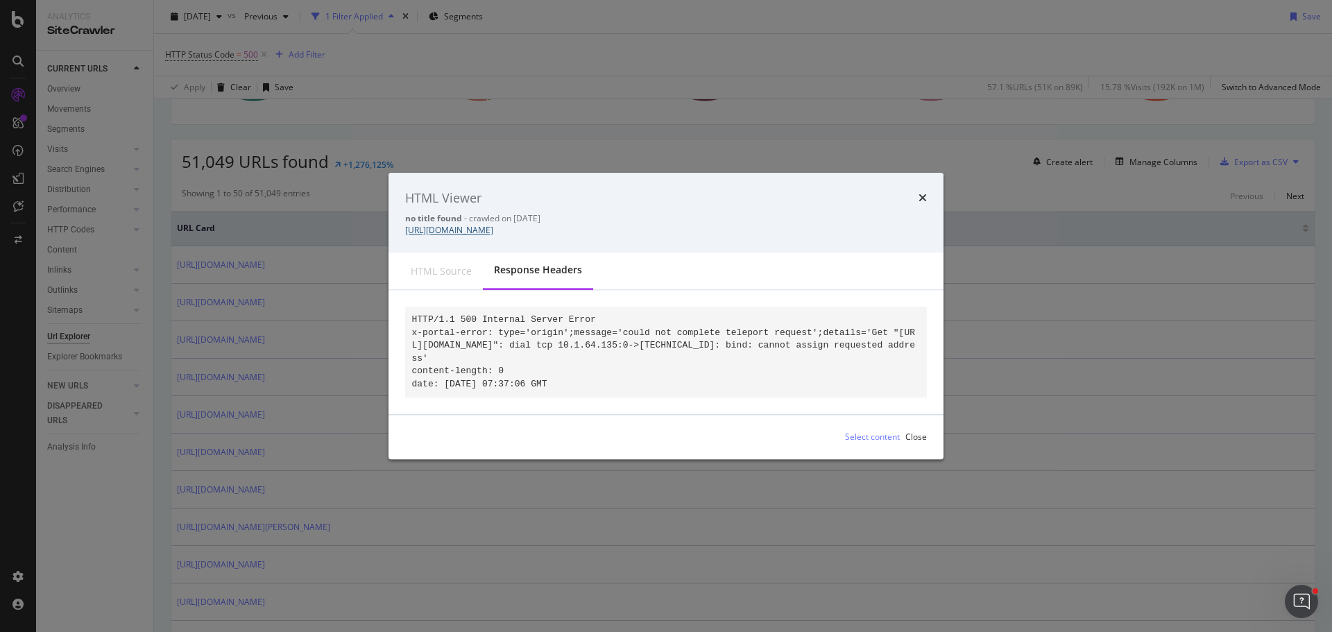
click at [493, 225] on link "https://www.halloweencostumes.com/weathered-warlock-staff.html" at bounding box center [449, 231] width 88 height 12
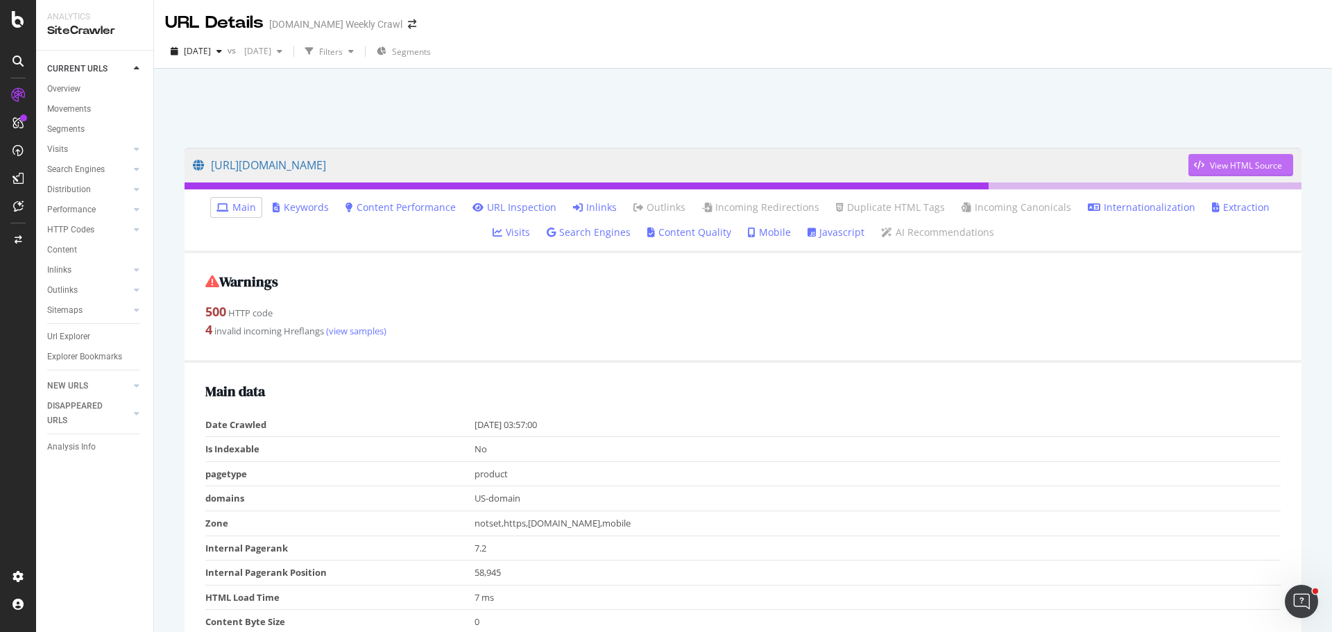
click at [1194, 163] on icon "button" at bounding box center [1199, 165] width 10 height 8
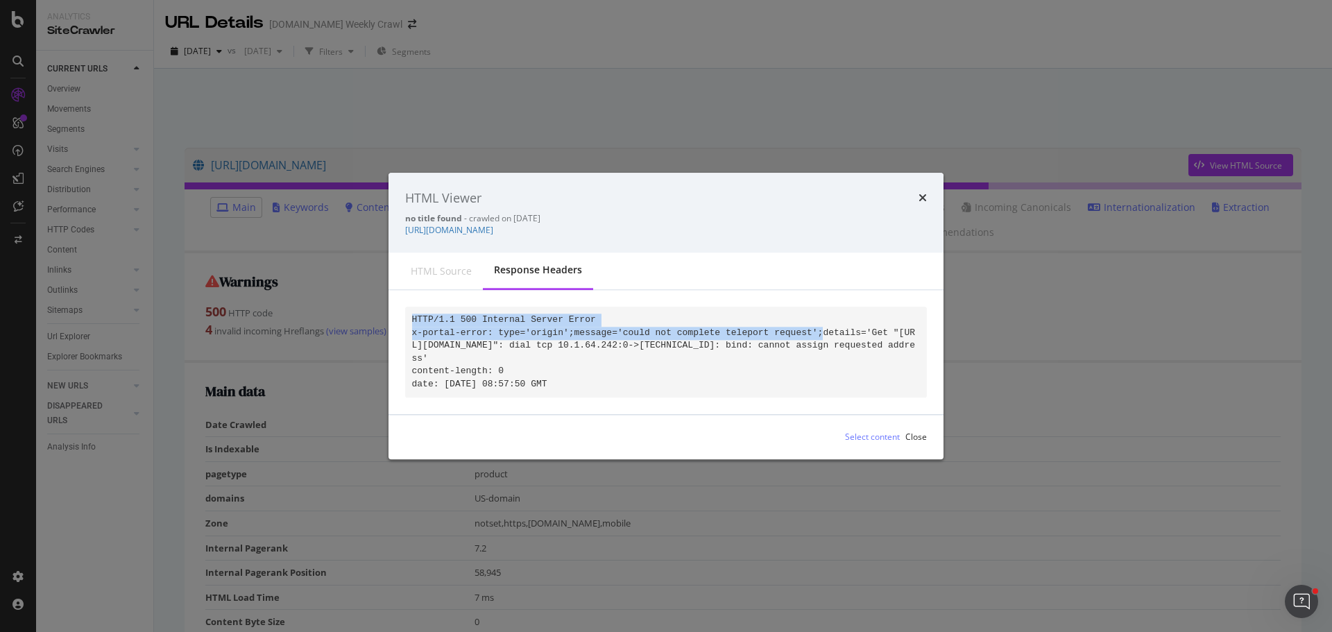
drag, startPoint x: 412, startPoint y: 314, endPoint x: 788, endPoint y: 327, distance: 377.0
click at [788, 327] on code "HTTP/1.1 500 Internal Server Error x-portal-error: type='origin';message='could…" at bounding box center [664, 351] width 504 height 75
copy code "HTTP/1.1 500 Internal Server Error x-portal-error: type='origin';message='could…"
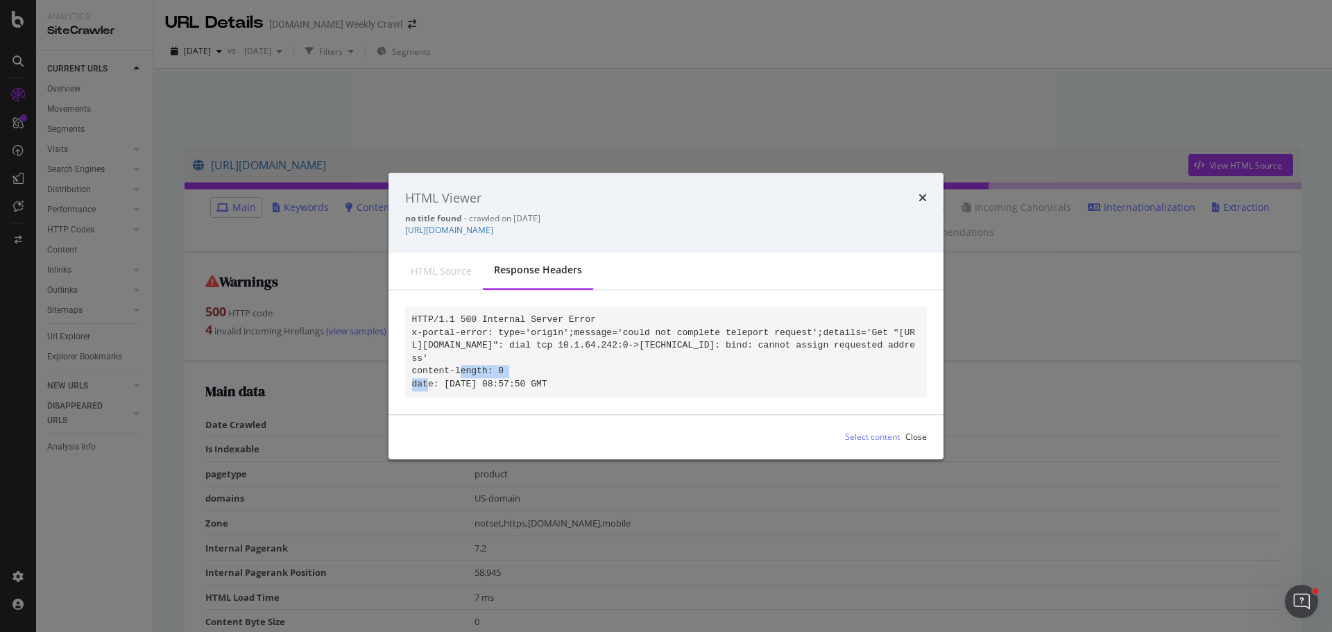
drag, startPoint x: 897, startPoint y: 340, endPoint x: 458, endPoint y: 354, distance: 438.8
click at [458, 354] on code "HTTP/1.1 500 Internal Server Error x-portal-error: type='origin';message='could…" at bounding box center [664, 351] width 504 height 75
copy code "104.18.14.227"
click at [1298, 602] on icon "Open Intercom Messenger" at bounding box center [1300, 599] width 23 height 23
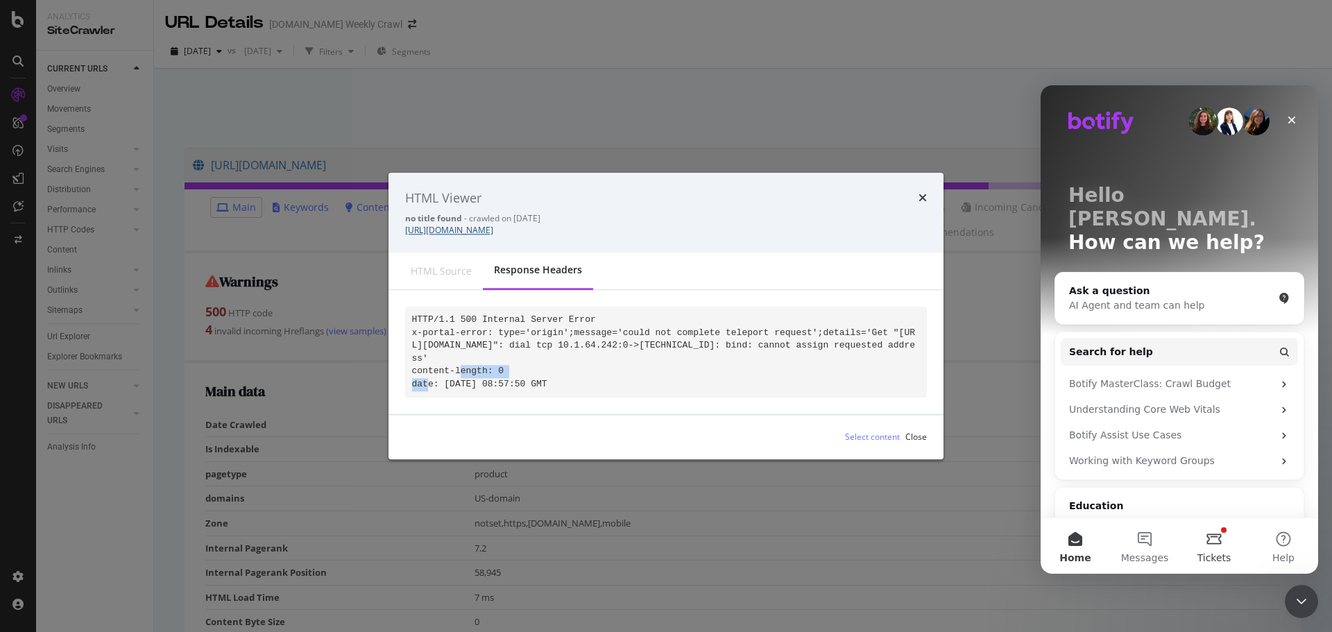
click at [1220, 548] on button "Tickets" at bounding box center [1214, 546] width 69 height 56
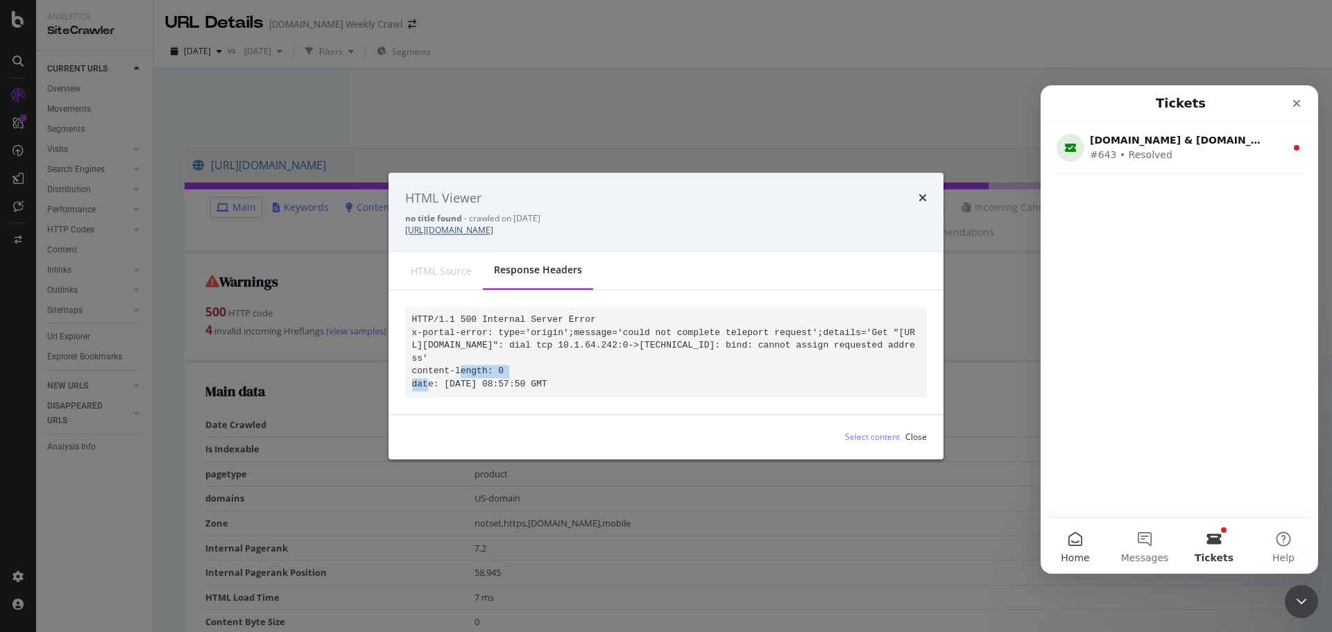
click at [1072, 548] on button "Home" at bounding box center [1075, 546] width 69 height 56
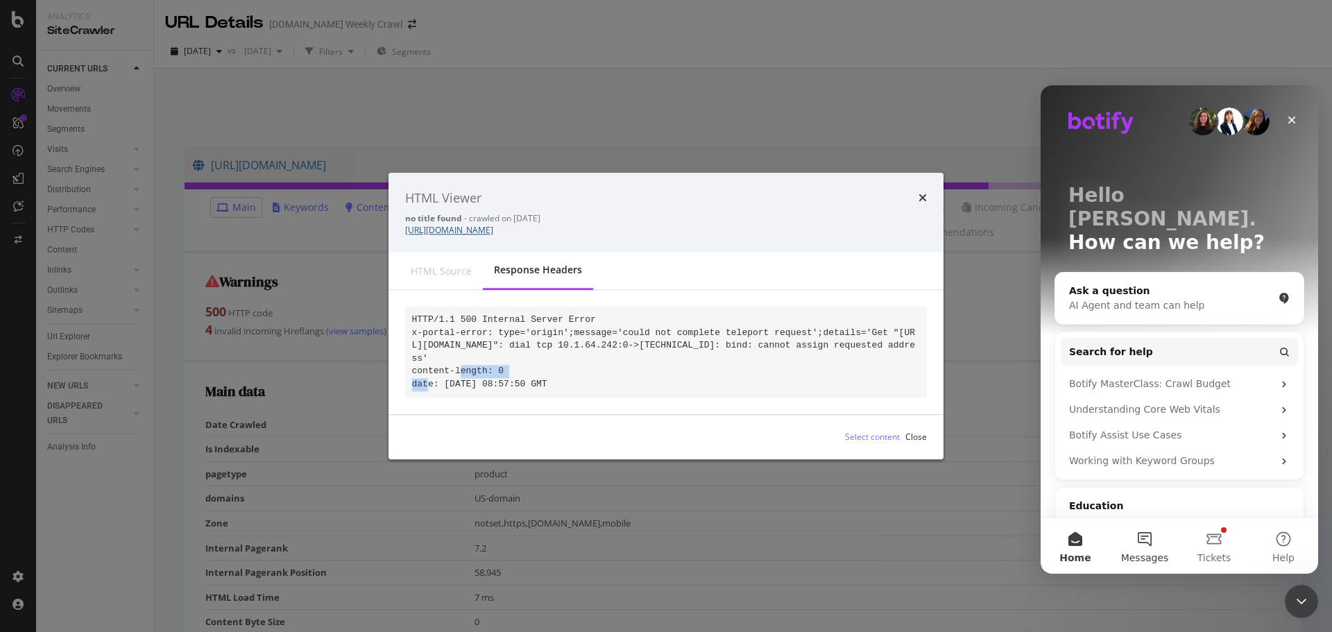
click at [1136, 548] on button "Messages" at bounding box center [1144, 546] width 69 height 56
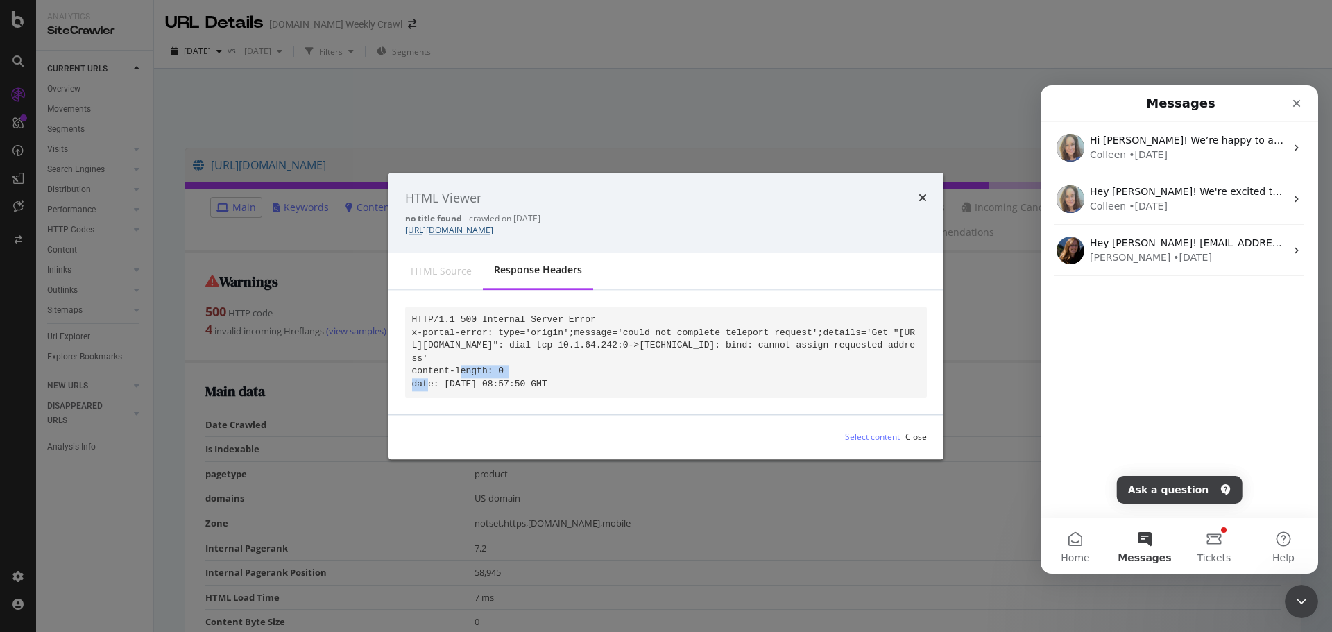
click at [1186, 484] on button "Ask a question" at bounding box center [1180, 490] width 126 height 28
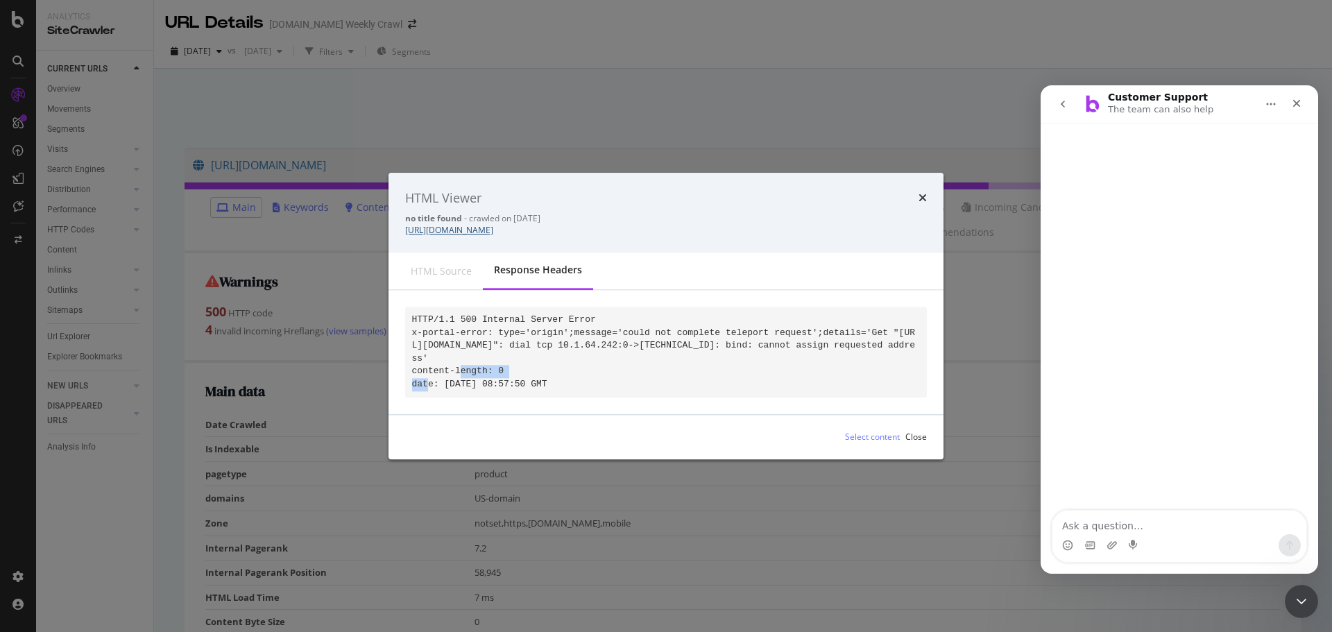
click at [1142, 522] on textarea "Ask a question…" at bounding box center [1180, 523] width 254 height 24
click at [1169, 508] on div "Intercom messenger" at bounding box center [1180, 317] width 278 height 389
click at [1142, 520] on textarea "Ask a question…" at bounding box center [1180, 523] width 254 height 24
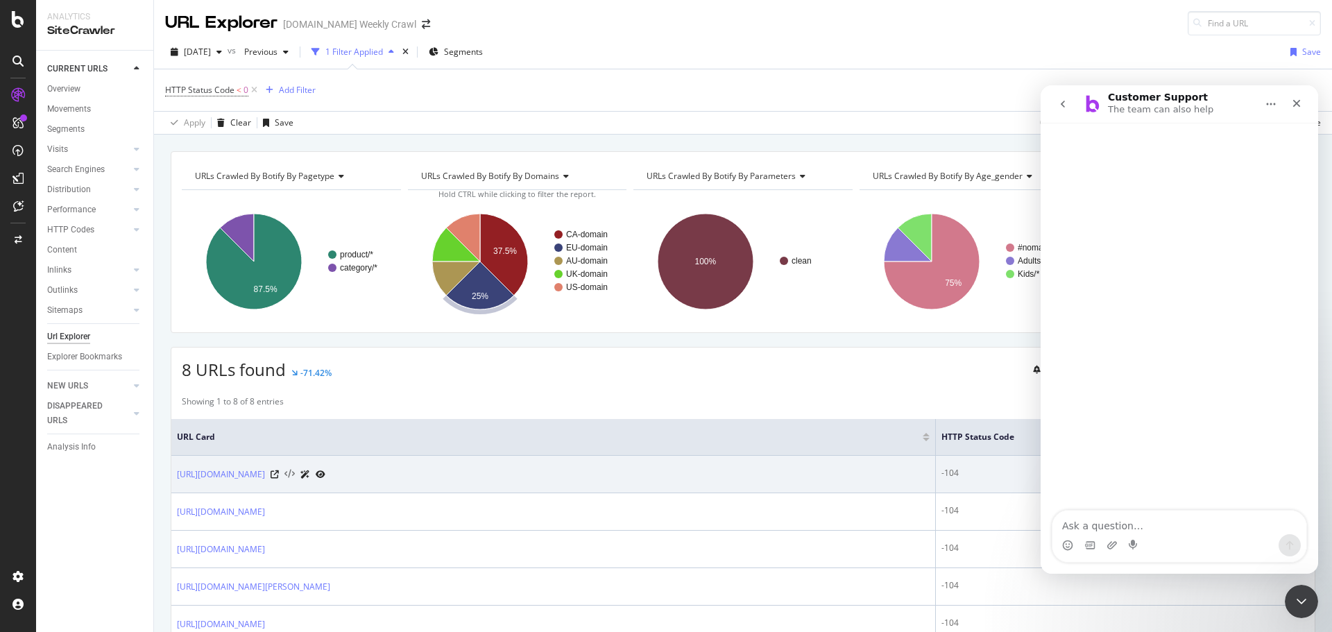
click at [295, 474] on icon at bounding box center [290, 475] width 10 height 10
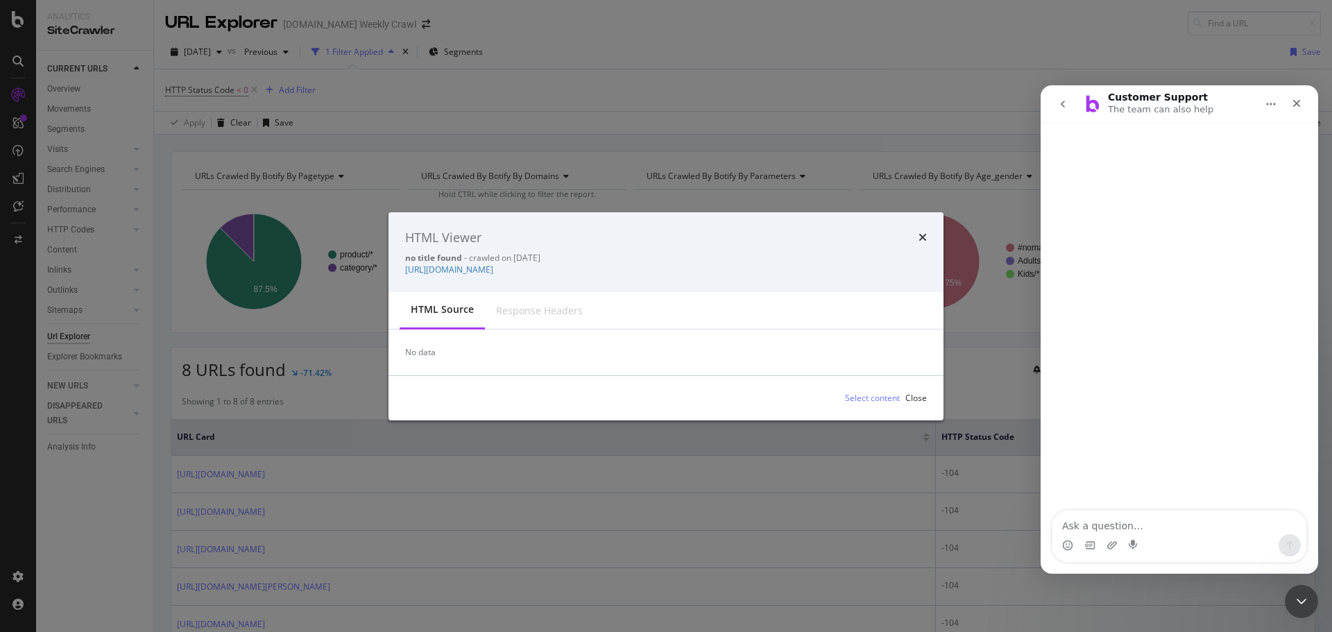
drag, startPoint x: 925, startPoint y: 237, endPoint x: 910, endPoint y: 238, distance: 15.3
click at [924, 237] on icon "times" at bounding box center [923, 237] width 8 height 11
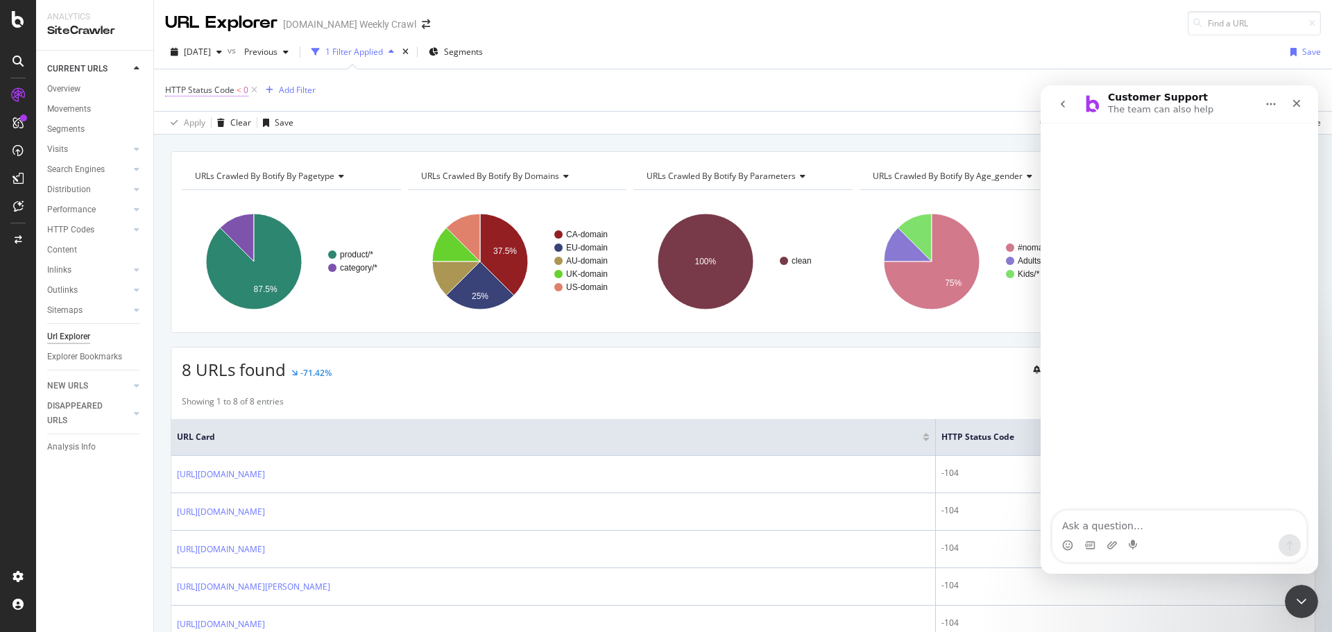
click at [226, 90] on span "HTTP Status Code" at bounding box center [199, 90] width 69 height 12
click at [203, 142] on span "Less than" at bounding box center [196, 145] width 37 height 12
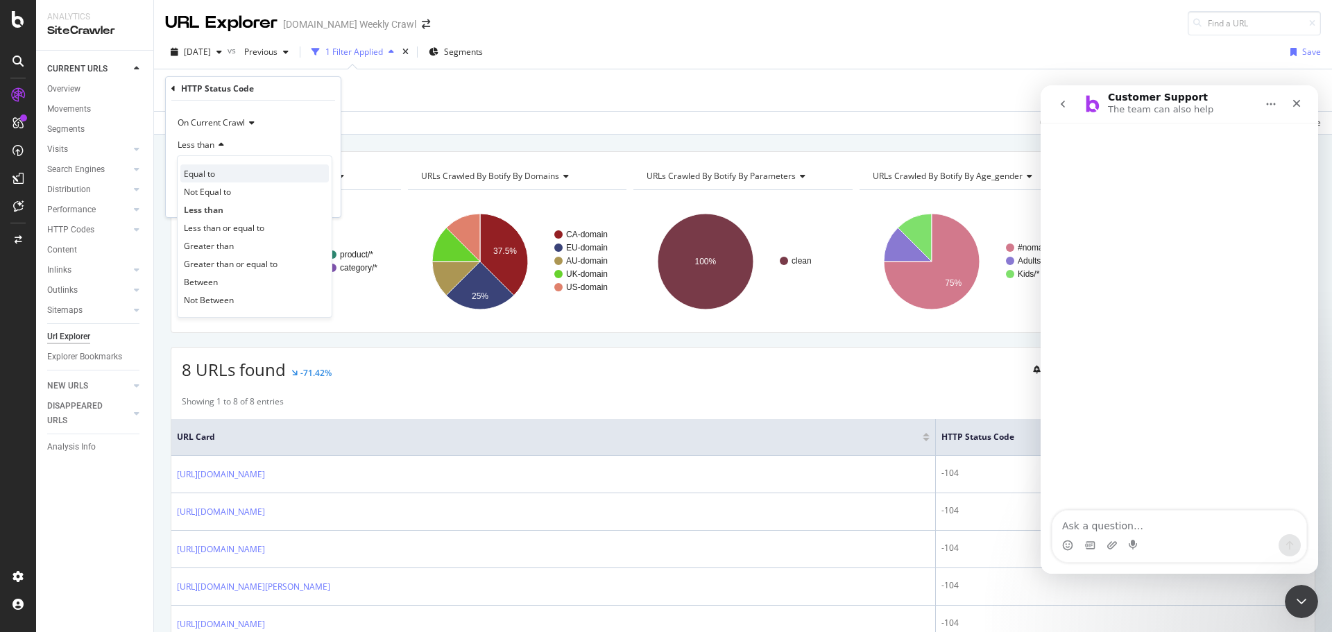
click at [202, 173] on span "Equal to" at bounding box center [199, 174] width 31 height 12
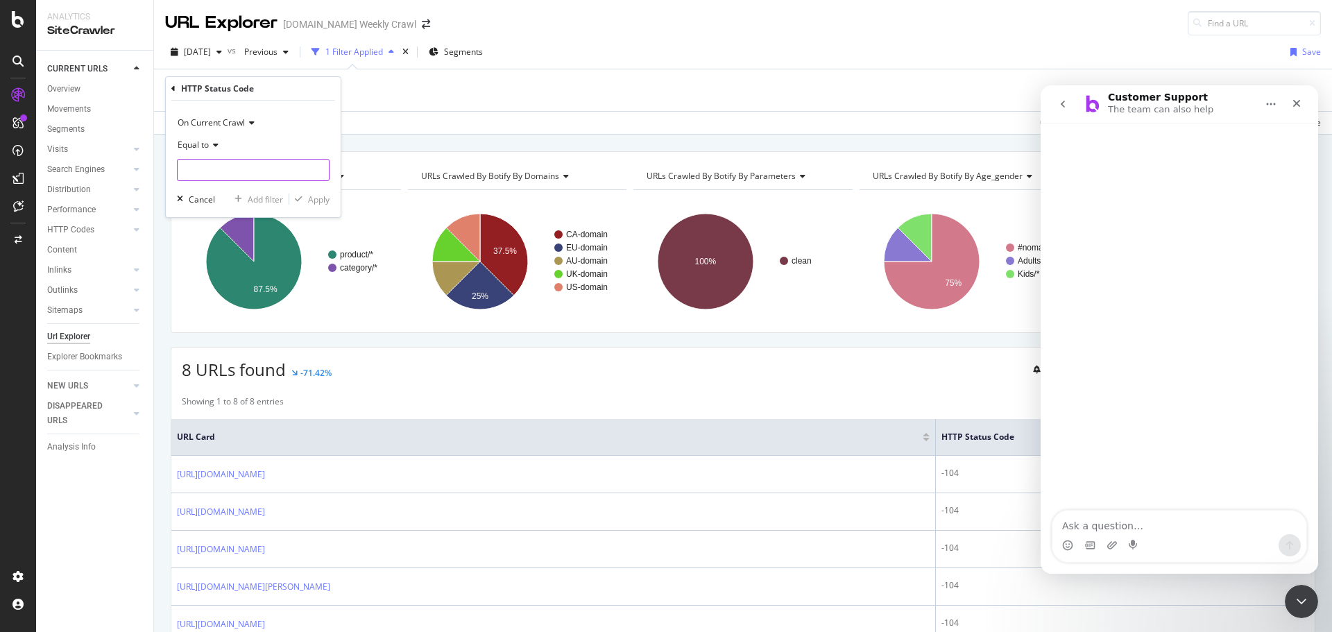
click at [210, 176] on input "number" at bounding box center [253, 170] width 153 height 22
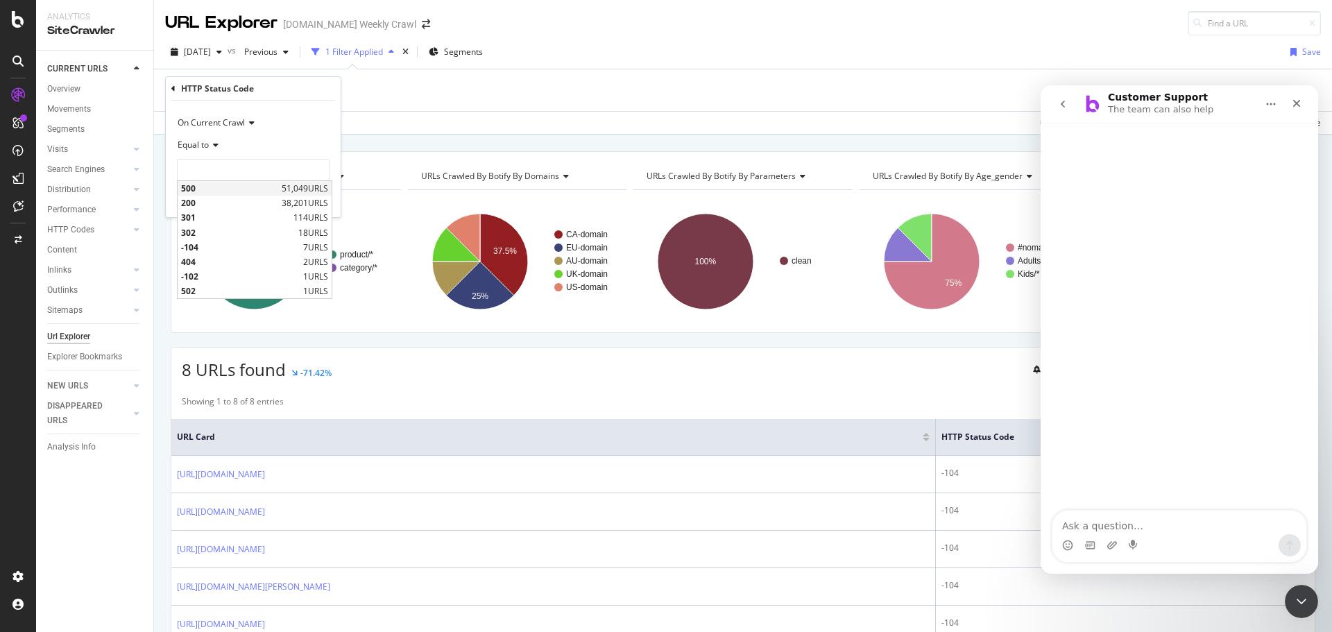
click at [196, 186] on span "500" at bounding box center [229, 189] width 97 height 12
type input "500"
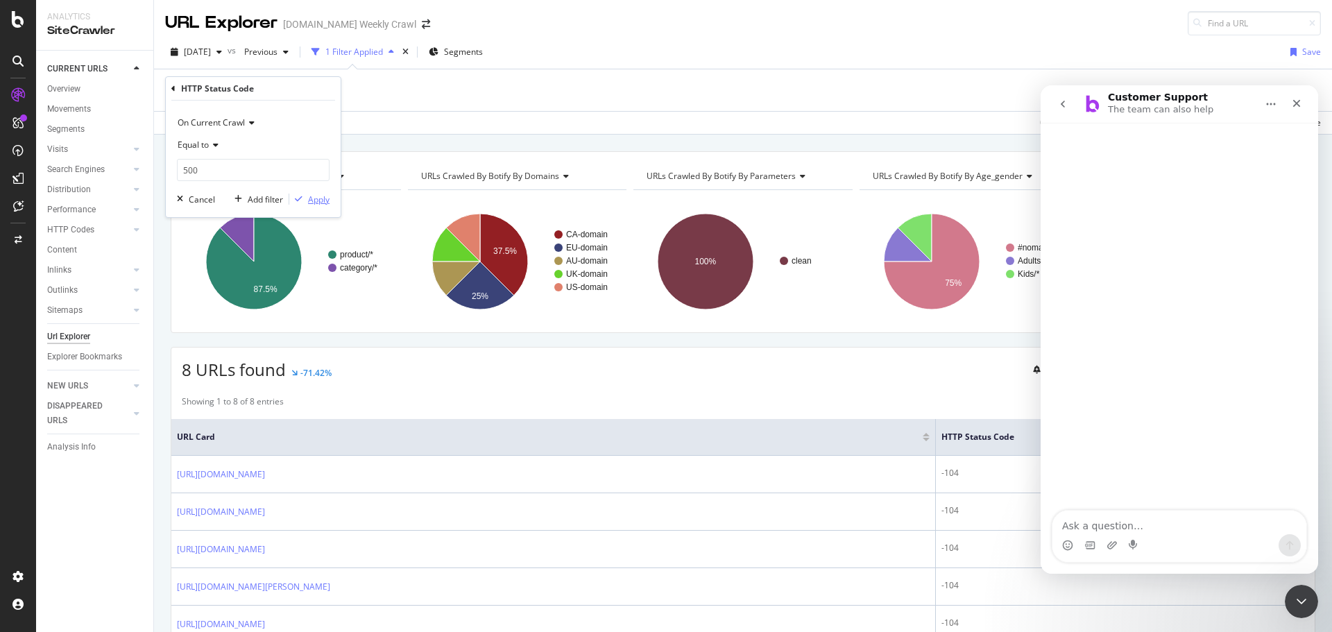
click at [315, 201] on div "Apply" at bounding box center [319, 200] width 22 height 12
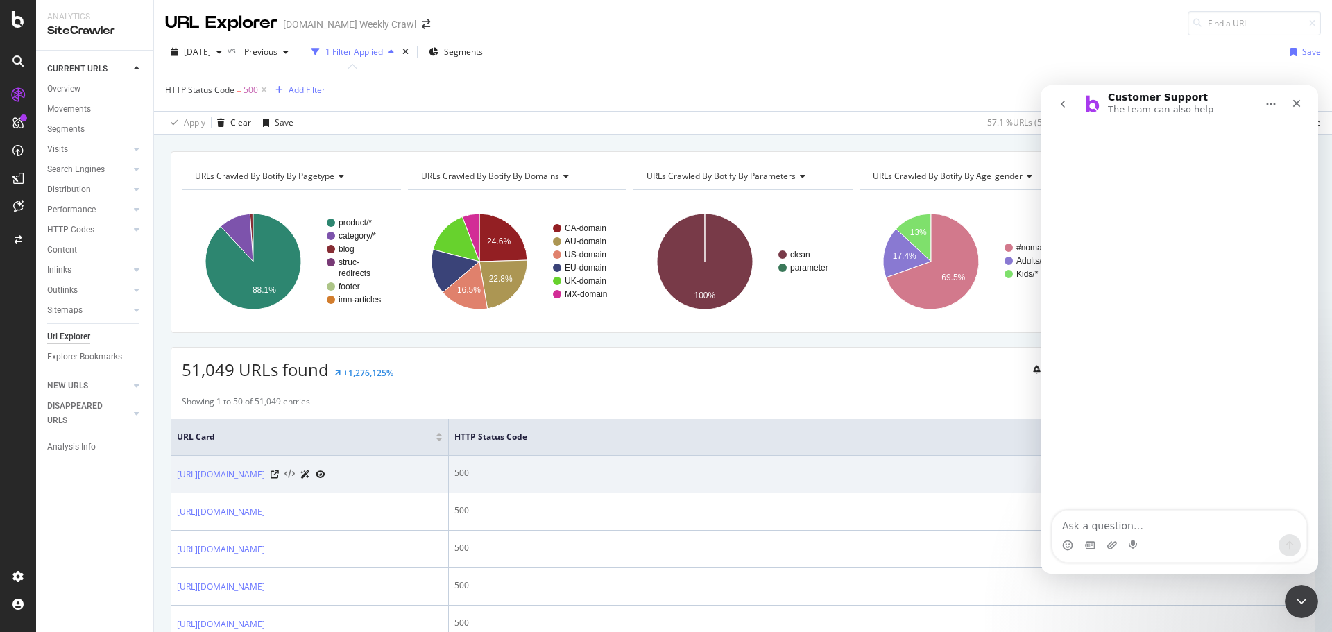
click at [295, 480] on icon at bounding box center [290, 475] width 10 height 10
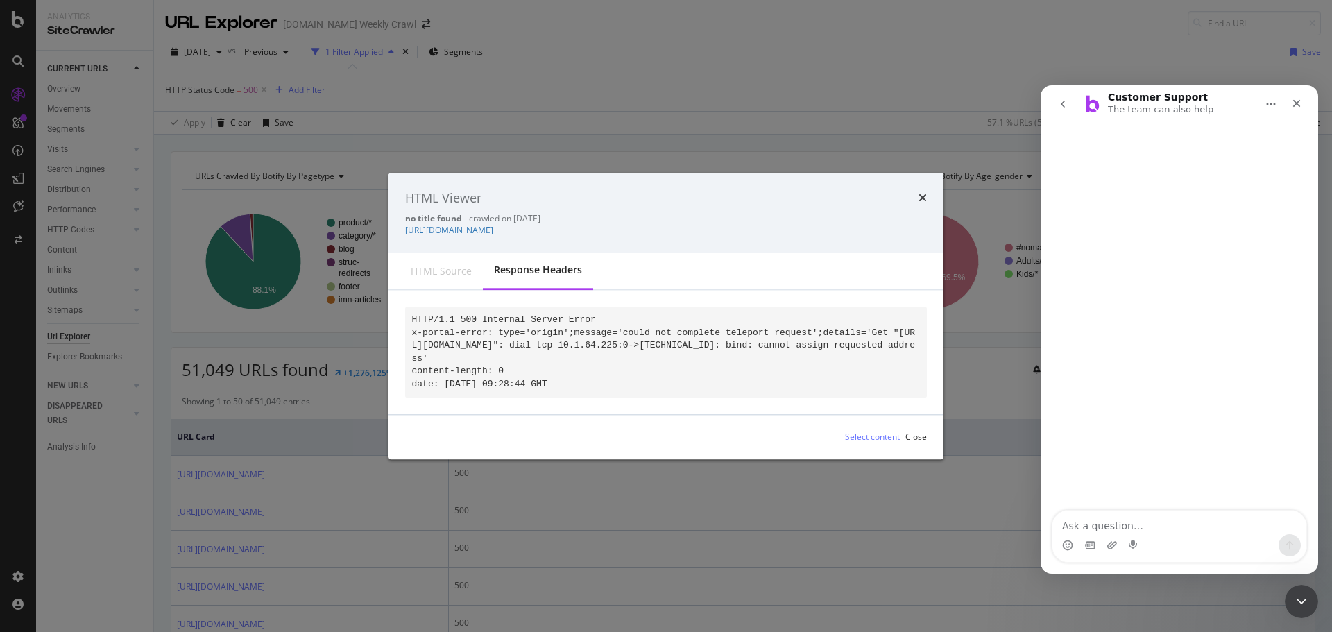
drag, startPoint x: 645, startPoint y: 355, endPoint x: 745, endPoint y: 341, distance: 100.8
click at [745, 341] on pre "HTTP/1.1 500 Internal Server Error x-portal-error: type='origin';message='could…" at bounding box center [666, 352] width 522 height 90
copy code "dial tcp 10.1.64.225:0->[TECHNICAL_ID]: bind: cannot assign requested address'"
click at [1073, 524] on textarea "Ask a question…" at bounding box center [1180, 523] width 254 height 24
click at [1078, 528] on textarea "Ask a question…" at bounding box center [1180, 523] width 254 height 24
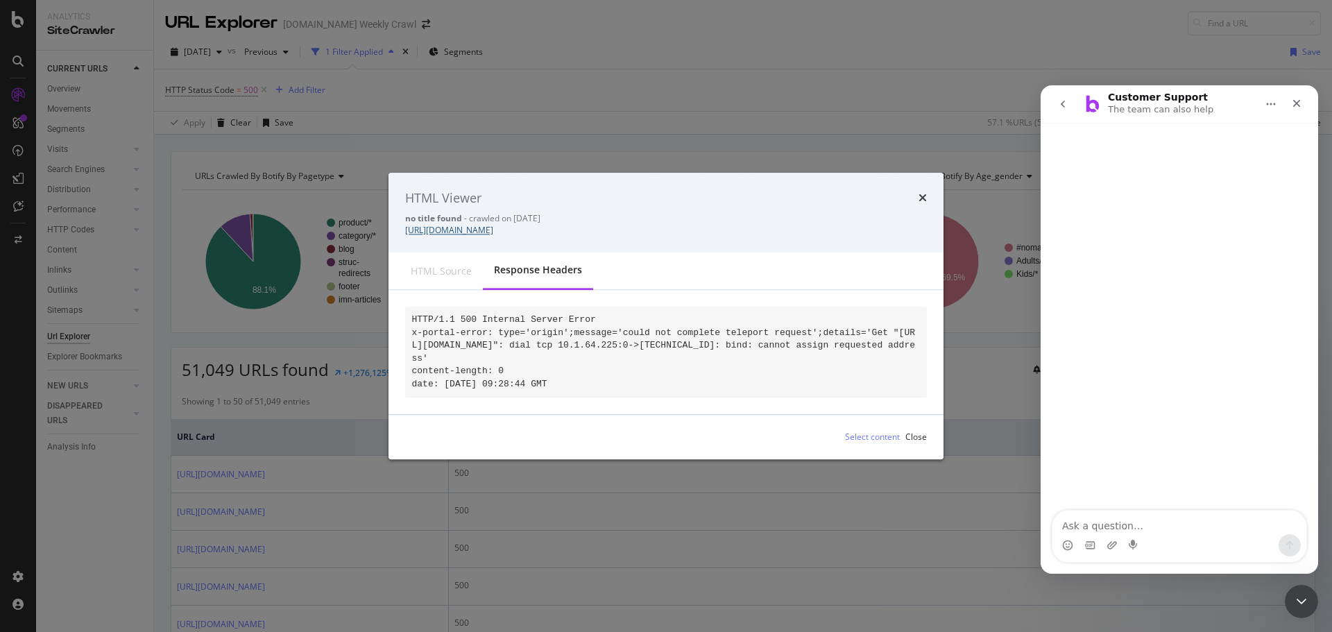
drag, startPoint x: 1094, startPoint y: 528, endPoint x: 1103, endPoint y: 528, distance: 9.7
click at [1097, 528] on textarea "Ask a question…" at bounding box center [1180, 523] width 254 height 24
click at [1117, 528] on textarea "Ask a question…" at bounding box center [1180, 523] width 254 height 24
click at [688, 348] on pre "HTTP/1.1 500 Internal Server Error x-portal-error: type='origin';message='could…" at bounding box center [666, 352] width 522 height 90
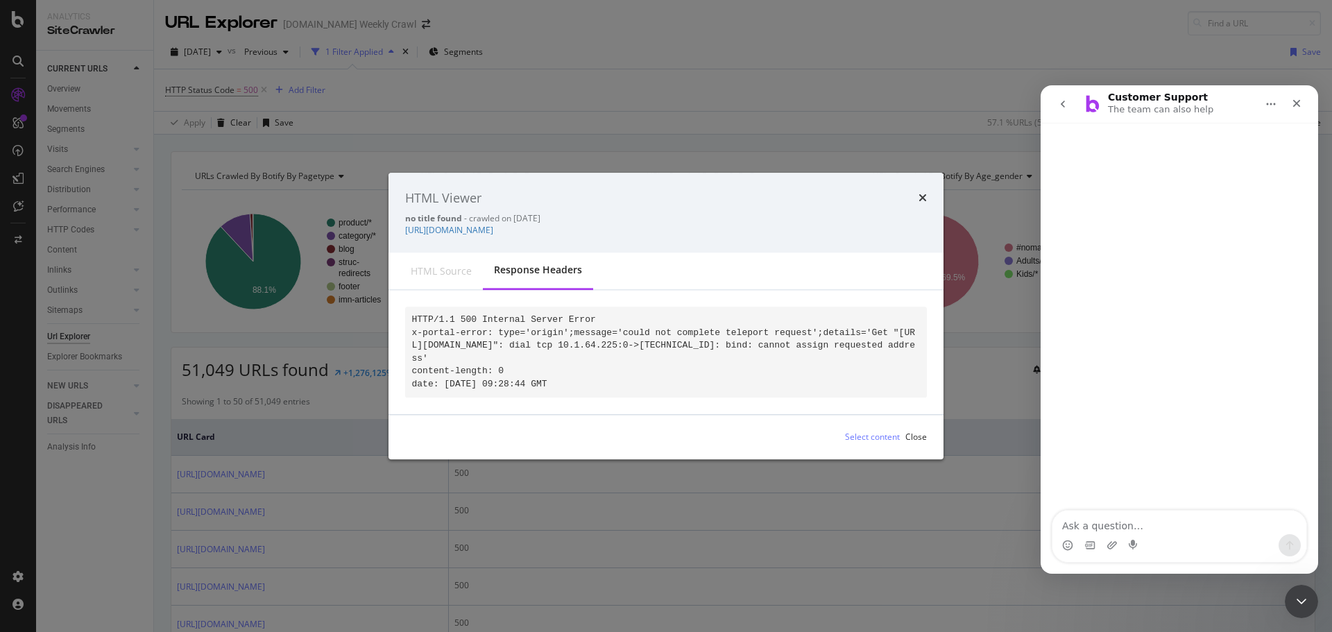
click at [629, 353] on code "HTTP/1.1 500 Internal Server Error x-portal-error: type='origin';message='could…" at bounding box center [664, 351] width 504 height 75
drag, startPoint x: 644, startPoint y: 352, endPoint x: 626, endPoint y: 324, distance: 33.1
click at [562, 329] on pre "HTTP/1.1 500 Internal Server Error x-portal-error: type='origin';message='could…" at bounding box center [666, 352] width 522 height 90
copy code "message='could not complete teleport request';details='Get "[URL][DOMAIN_NAME]"…"
click at [922, 193] on icon "times" at bounding box center [923, 198] width 8 height 11
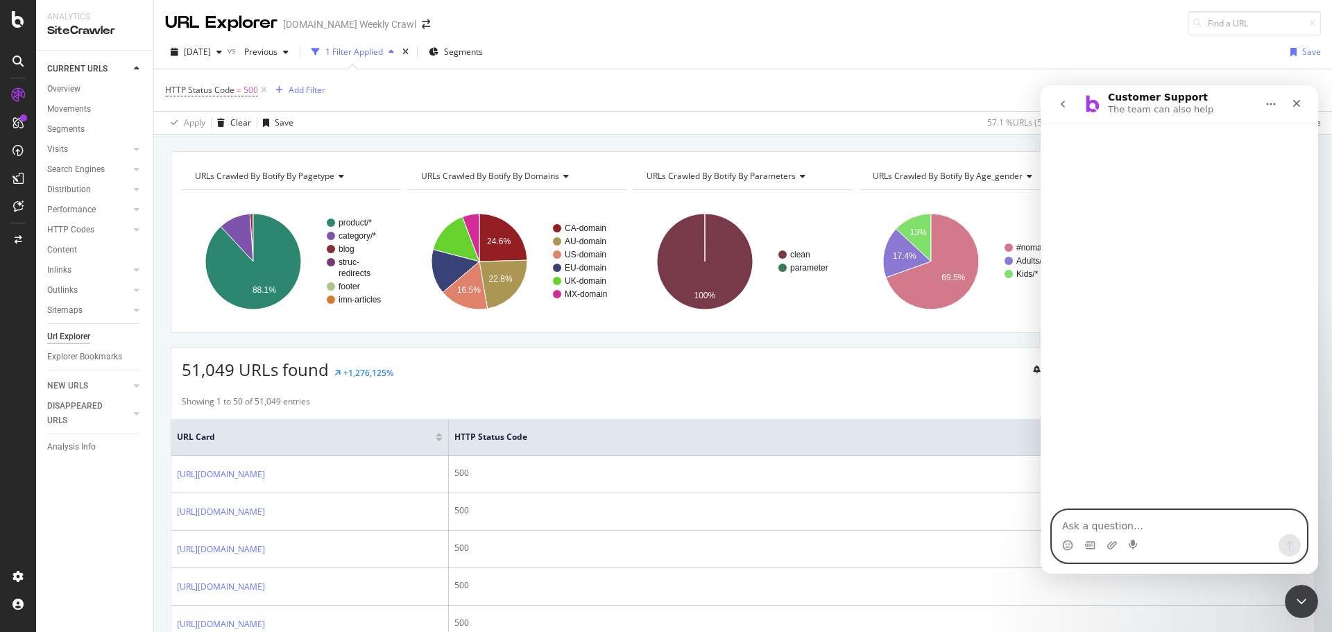
click at [1084, 523] on textarea "Ask a question…" at bounding box center [1180, 523] width 254 height 24
paste textarea "message='could not complete teleport request';details='Get "[URL][DOMAIN_NAME]"…"
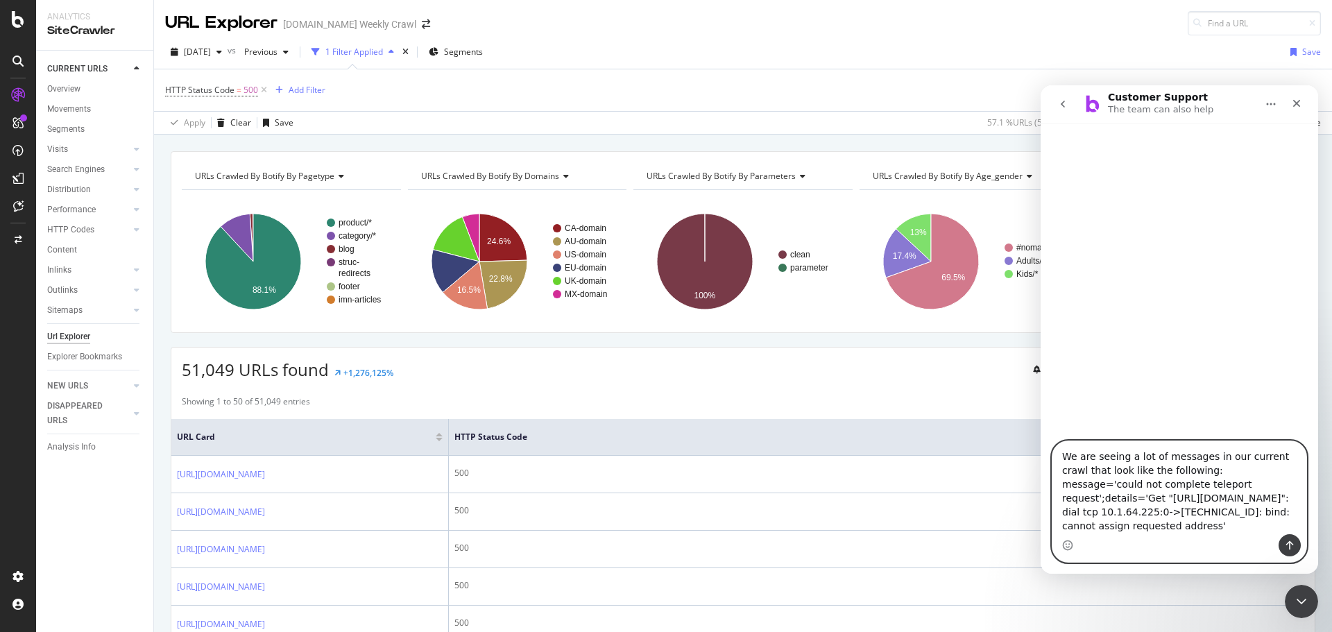
click at [1177, 441] on textarea "We are seeing a lot of messages in our current crawl that look like the followi…" at bounding box center [1180, 487] width 254 height 93
click at [1193, 448] on textarea "We are seeing a lot of messages in our current crawl that look like the followi…" at bounding box center [1180, 487] width 254 height 93
click at [1179, 529] on textarea "We are seeing a lot of messages in our current crawl that look like the followi…" at bounding box center [1180, 480] width 254 height 107
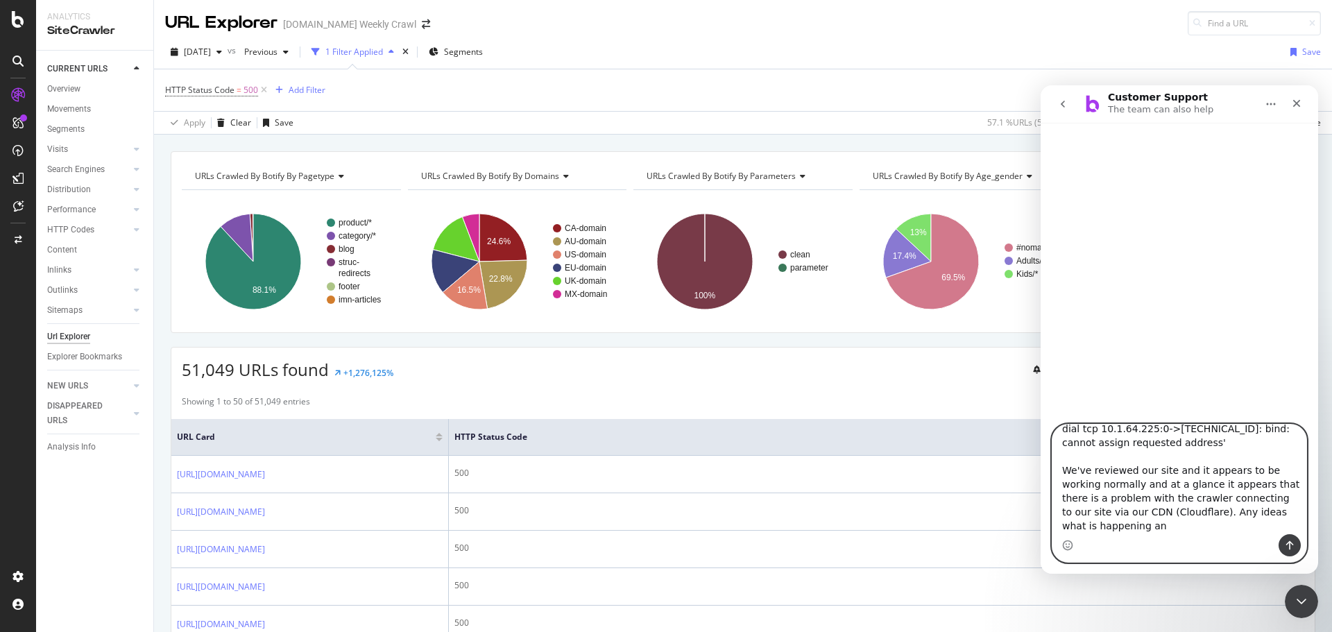
scroll to position [106, 0]
type textarea "We are seeing a lot of messages in our current crawl that look like the followi…"
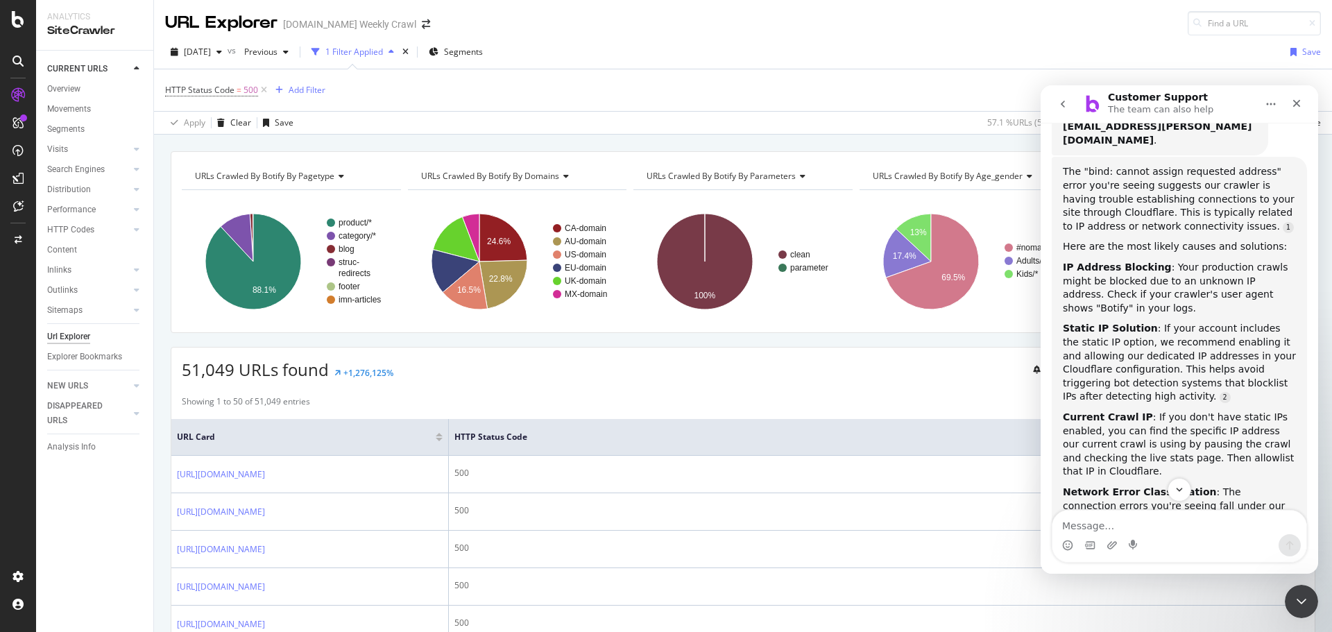
scroll to position [502, 0]
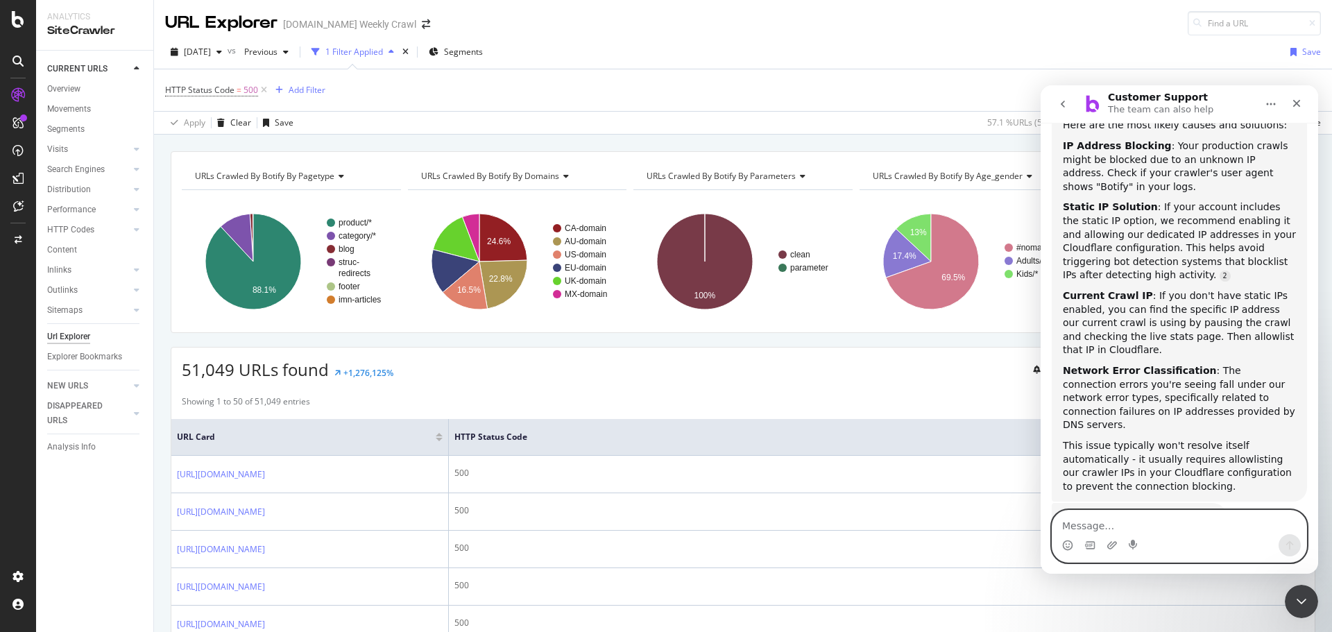
click at [1180, 518] on textarea "Message…" at bounding box center [1180, 523] width 254 height 24
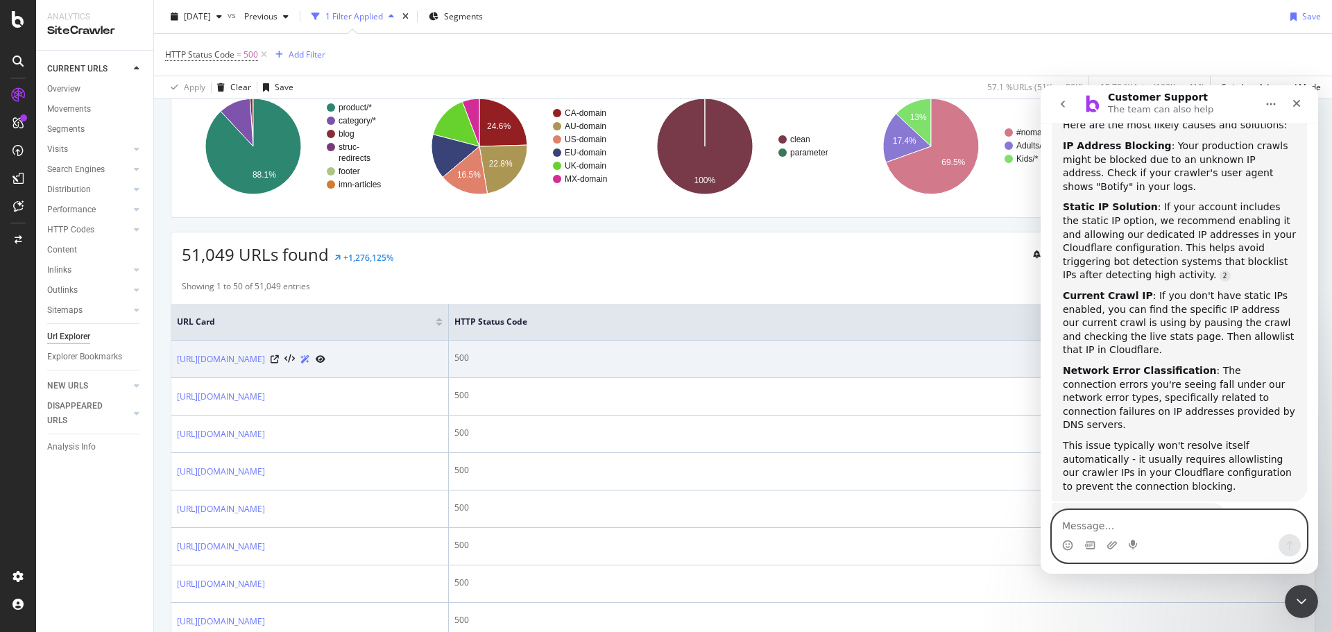
scroll to position [139, 0]
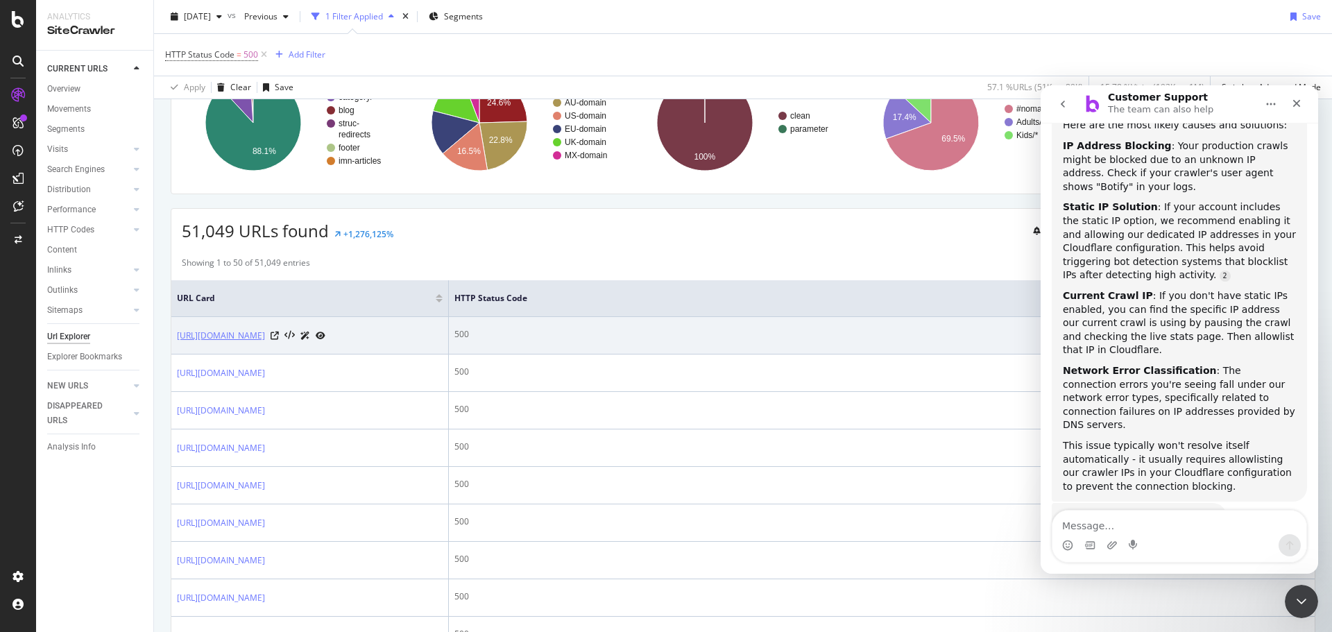
drag, startPoint x: 407, startPoint y: 342, endPoint x: 356, endPoint y: 352, distance: 51.6
click at [325, 343] on div "[URL][DOMAIN_NAME]" at bounding box center [251, 335] width 149 height 15
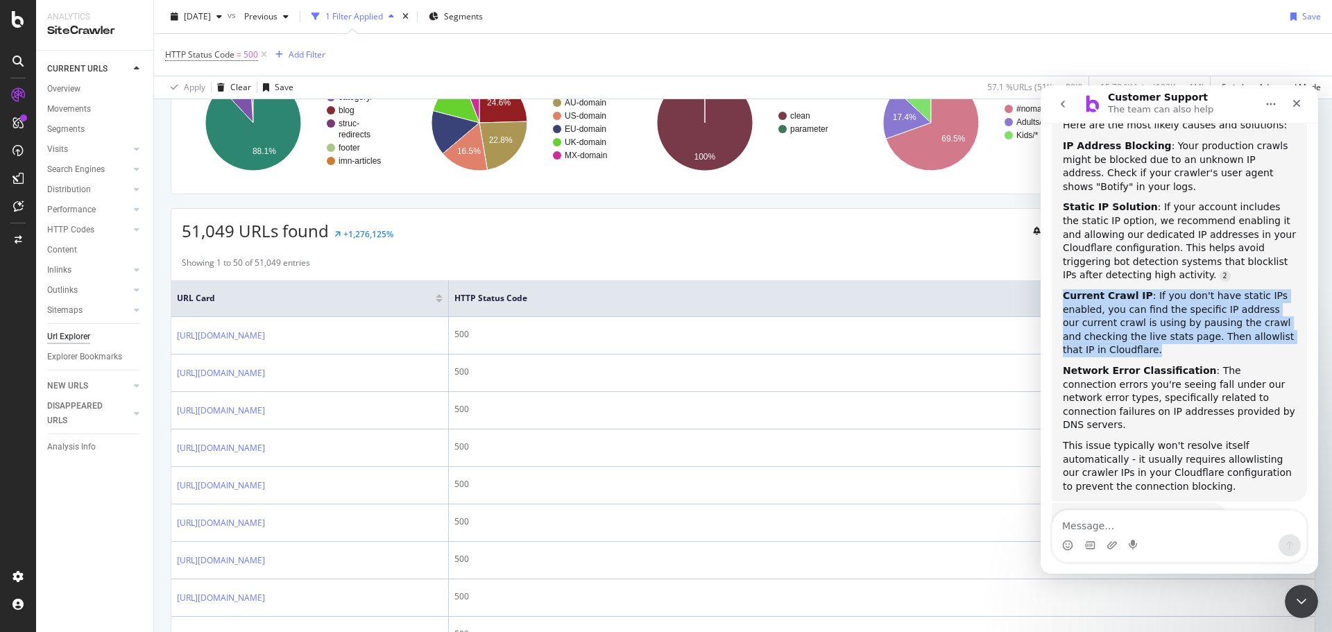
drag, startPoint x: 1119, startPoint y: 313, endPoint x: 1065, endPoint y: 257, distance: 78.0
click at [1065, 289] on div "Current Crawl IP : If you don't have static IPs enabled, you can find the speci…" at bounding box center [1179, 323] width 233 height 68
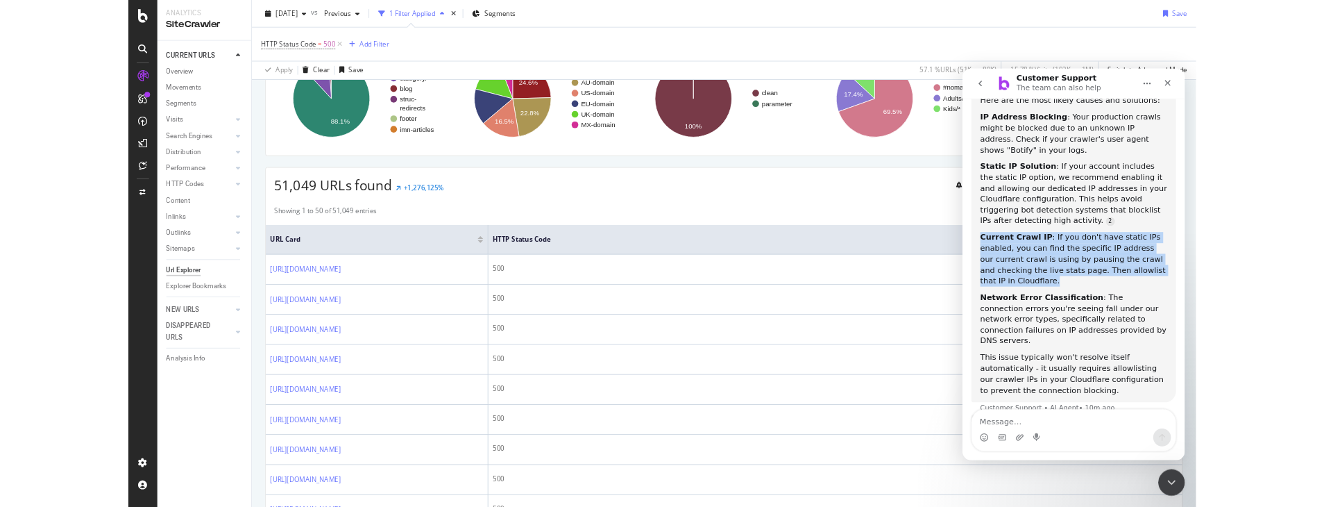
scroll to position [516, 0]
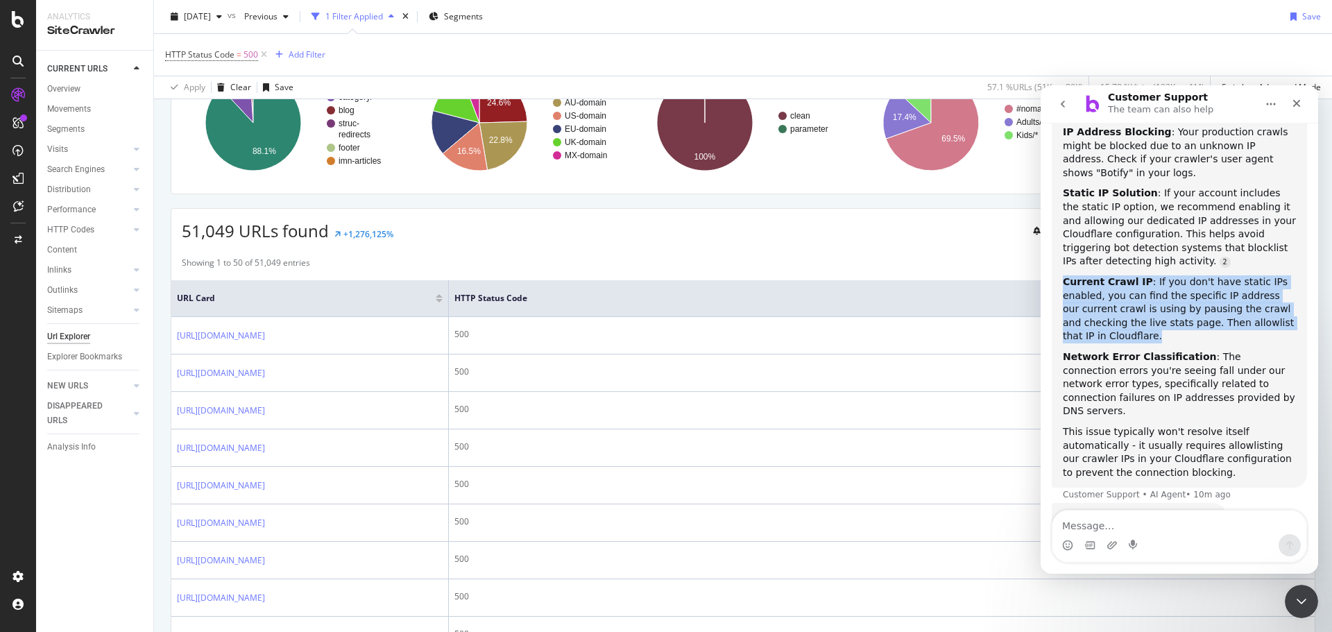
copy div "Current Crawl IP : If you don't have static IPs enabled, you can find the speci…"
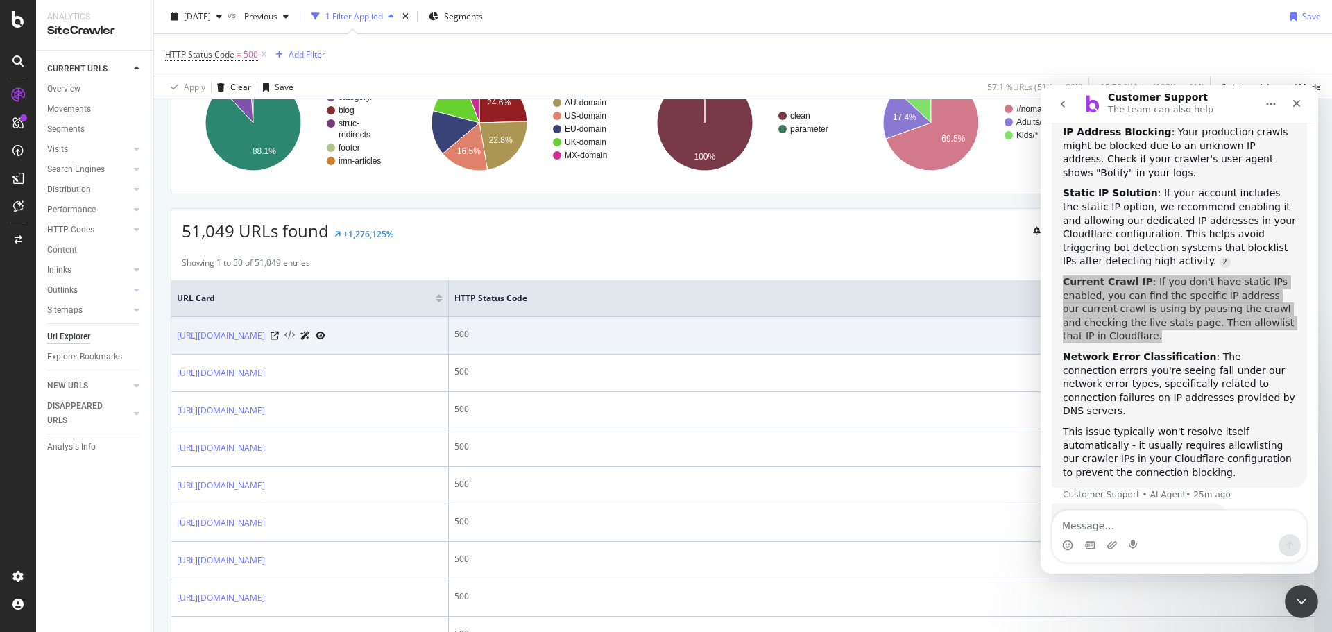
click at [295, 341] on icon at bounding box center [290, 336] width 10 height 10
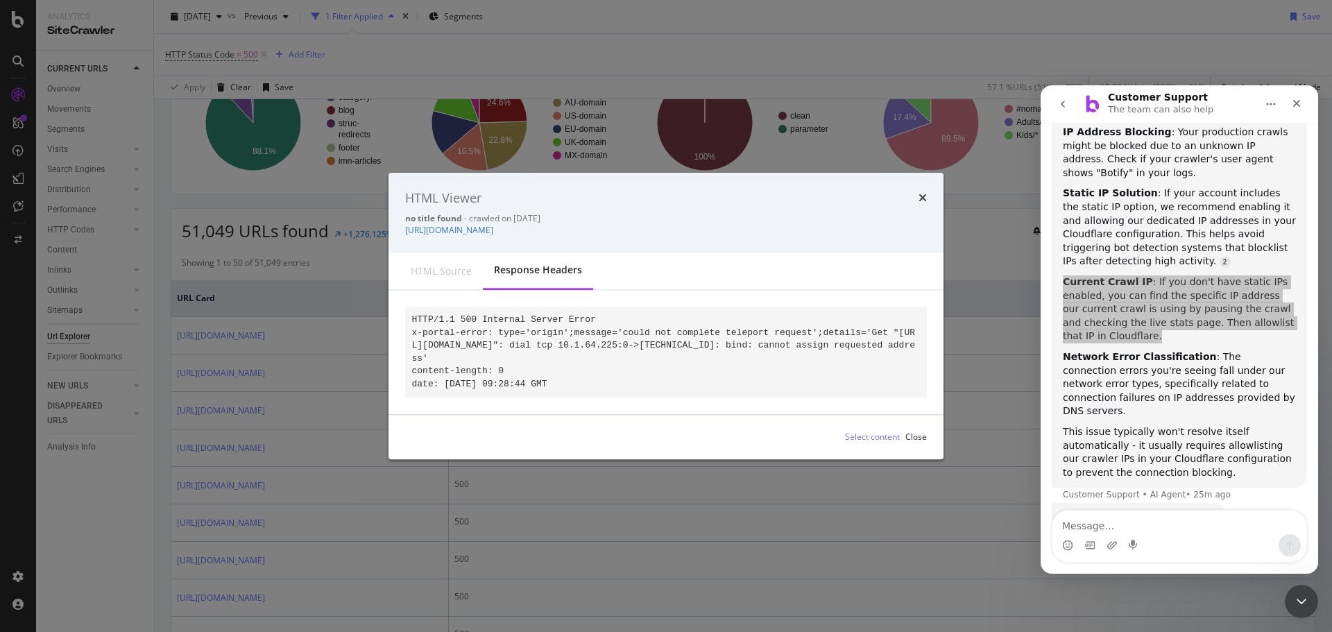
drag, startPoint x: 608, startPoint y: 381, endPoint x: 393, endPoint y: 303, distance: 229.0
click at [393, 303] on div "HTTP/1.1 500 Internal Server Error x-portal-error: type='origin';message='could…" at bounding box center [666, 353] width 555 height 124
click at [433, 269] on div "HTML source" at bounding box center [441, 271] width 61 height 14
click at [583, 372] on code "HTTP/1.1 500 Internal Server Error x-portal-error: type='origin';message='could…" at bounding box center [664, 351] width 504 height 75
drag, startPoint x: 599, startPoint y: 379, endPoint x: 412, endPoint y: 312, distance: 198.2
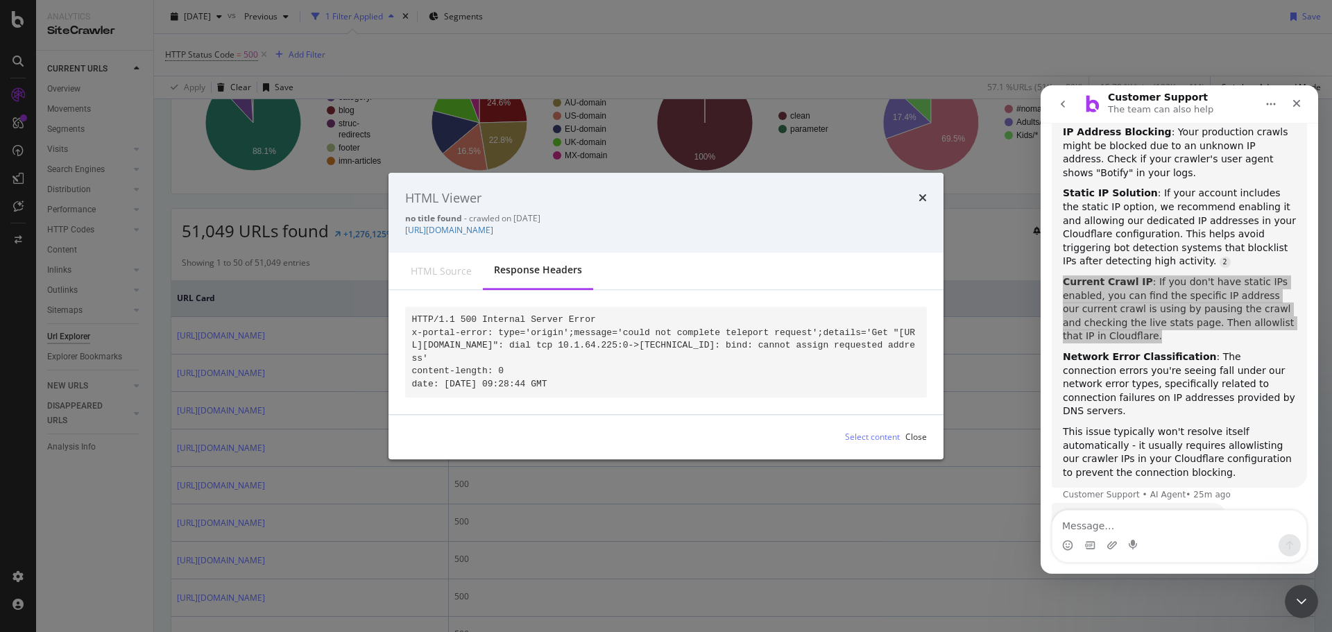
click at [412, 312] on pre "HTTP/1.1 500 Internal Server Error x-portal-error: type='origin';message='could…" at bounding box center [666, 352] width 522 height 90
copy code "HTTP/1.1 500 Internal Server Error x-portal-error: type='origin';message='could…"
click at [617, 354] on code "HTTP/1.1 500 Internal Server Error x-portal-error: type='origin';message='could…" at bounding box center [664, 351] width 504 height 75
click at [795, 339] on code "HTTP/1.1 500 Internal Server Error x-portal-error: type='origin';message='could…" at bounding box center [664, 351] width 504 height 75
drag, startPoint x: 745, startPoint y: 339, endPoint x: 645, endPoint y: 352, distance: 100.7
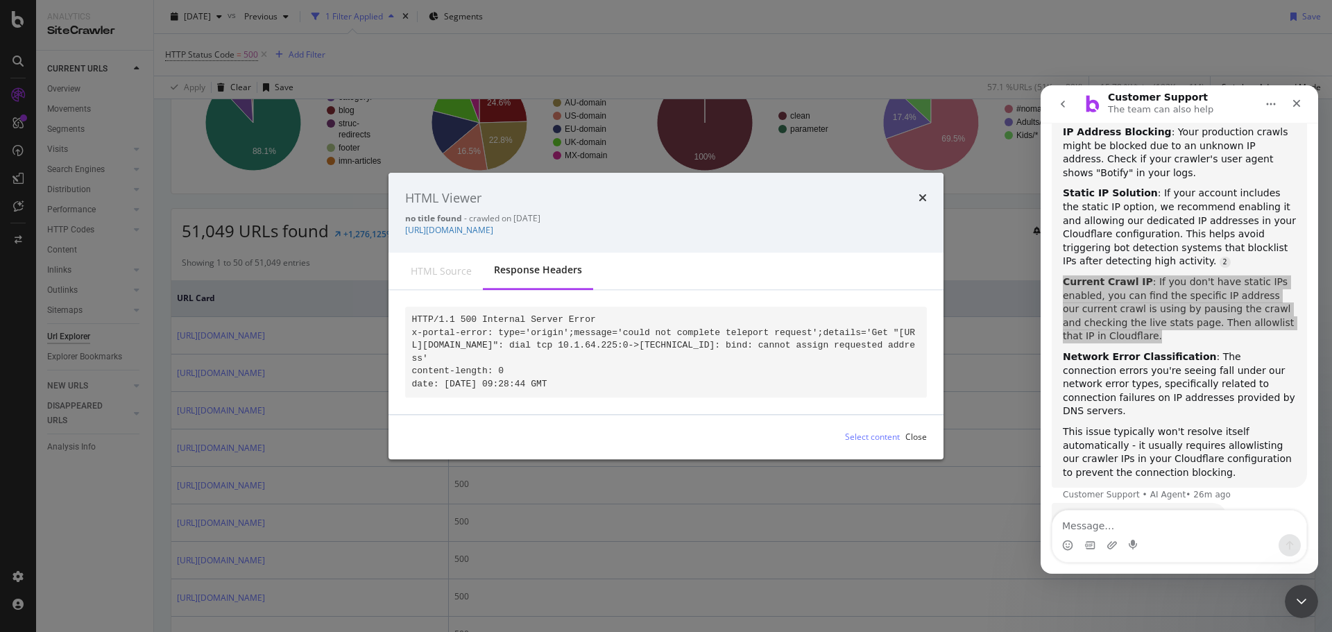
click at [645, 352] on pre "HTTP/1.1 500 Internal Server Error x-portal-error: type='origin';message='could…" at bounding box center [666, 352] width 522 height 90
copy code "dial tcp 10.1.64.225:0->[TECHNICAL_ID]: bind: cannot assign requested address'"
